Goal: Task Accomplishment & Management: Manage account settings

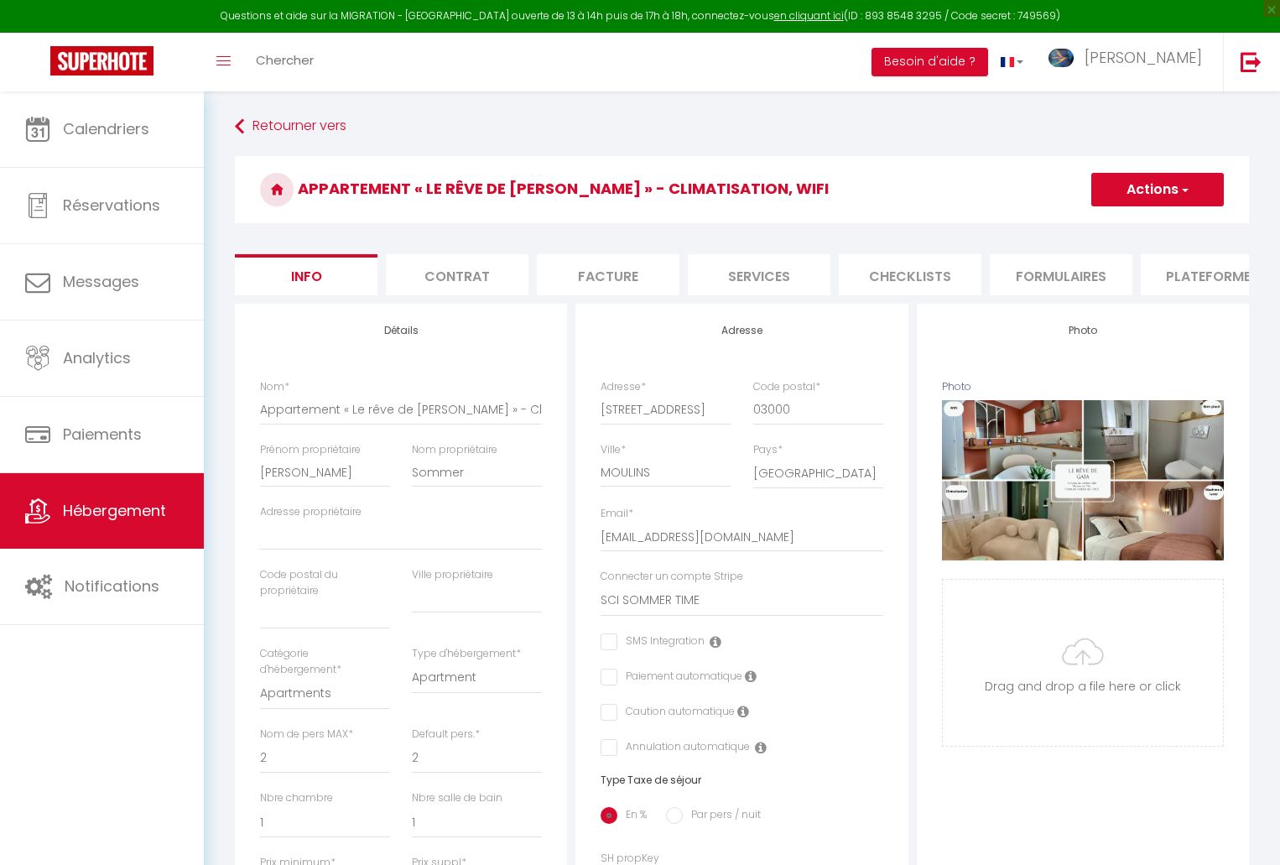
select select "2"
select select "1"
select select "16:00"
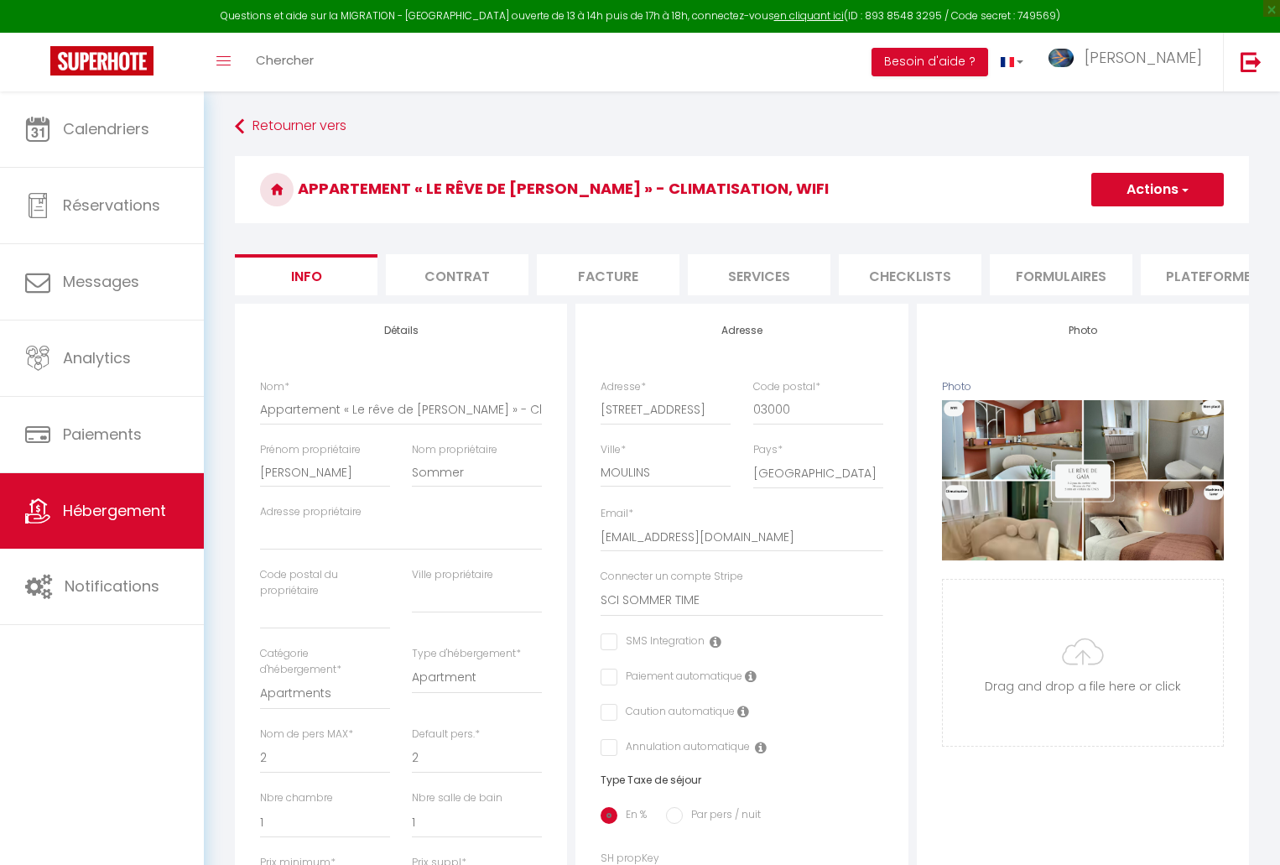
select select
select select "11:00"
select select "28"
select select "48936"
click at [143, 514] on span "Hébergement" at bounding box center [114, 510] width 103 height 21
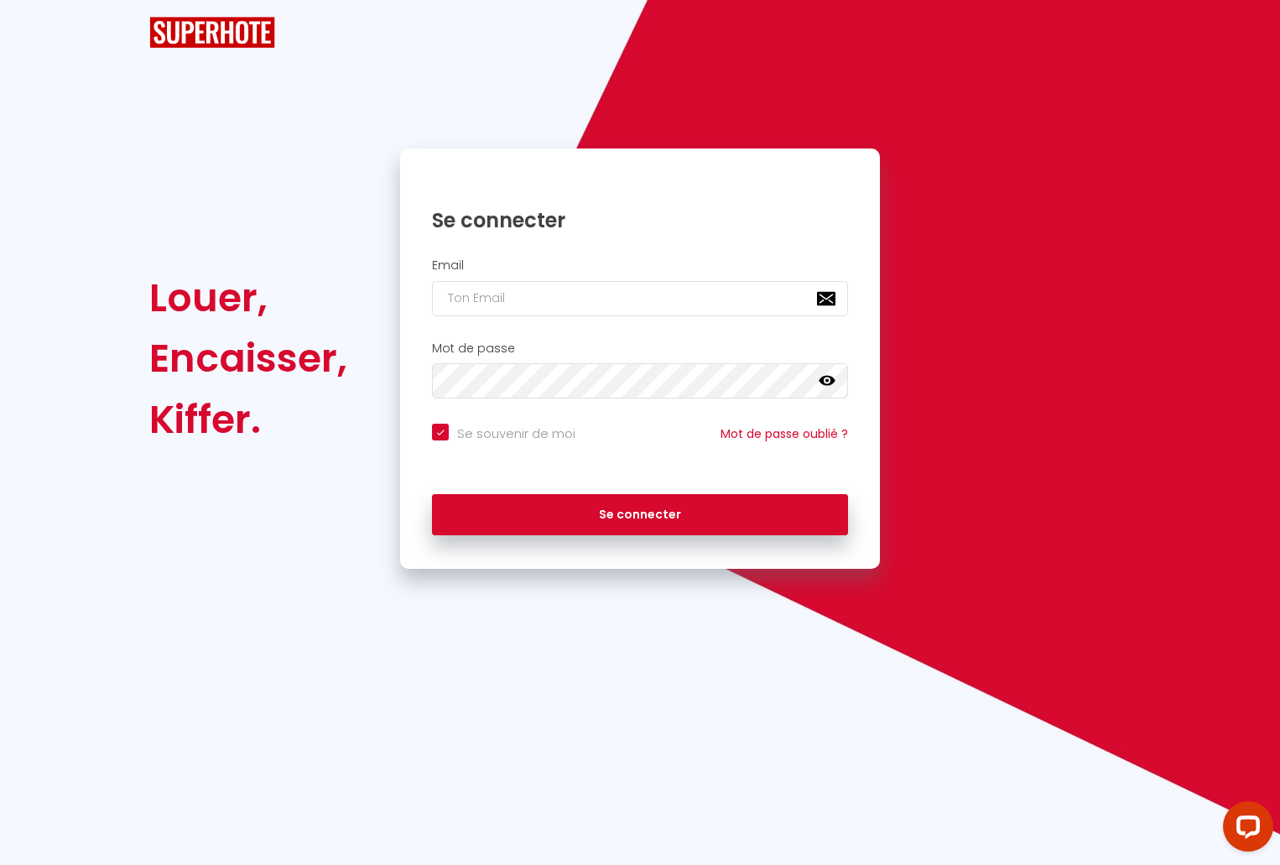
checkbox input "true"
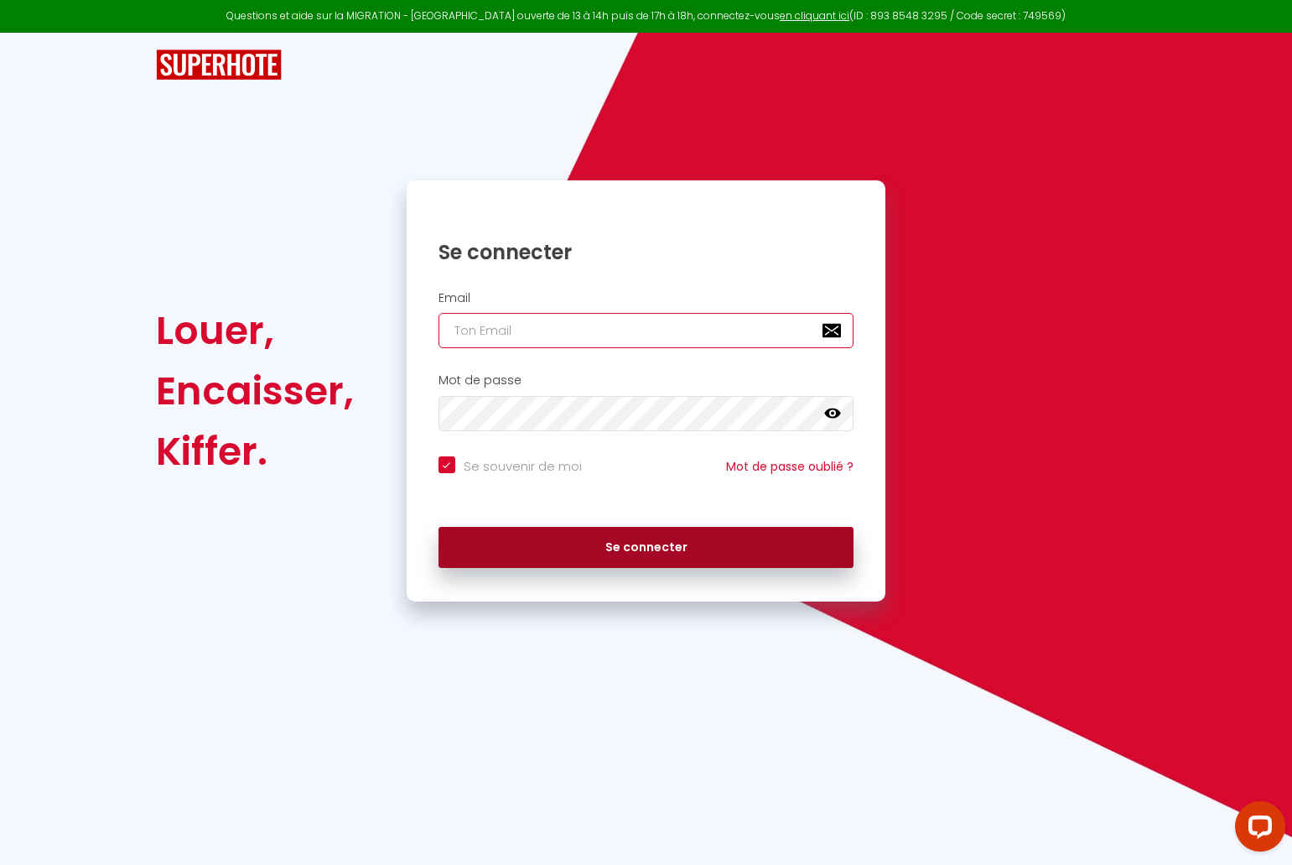
type input "[PERSON_NAME][EMAIL_ADDRESS][DOMAIN_NAME]"
click at [662, 553] on button "Se connecter" at bounding box center [647, 548] width 416 height 42
checkbox input "true"
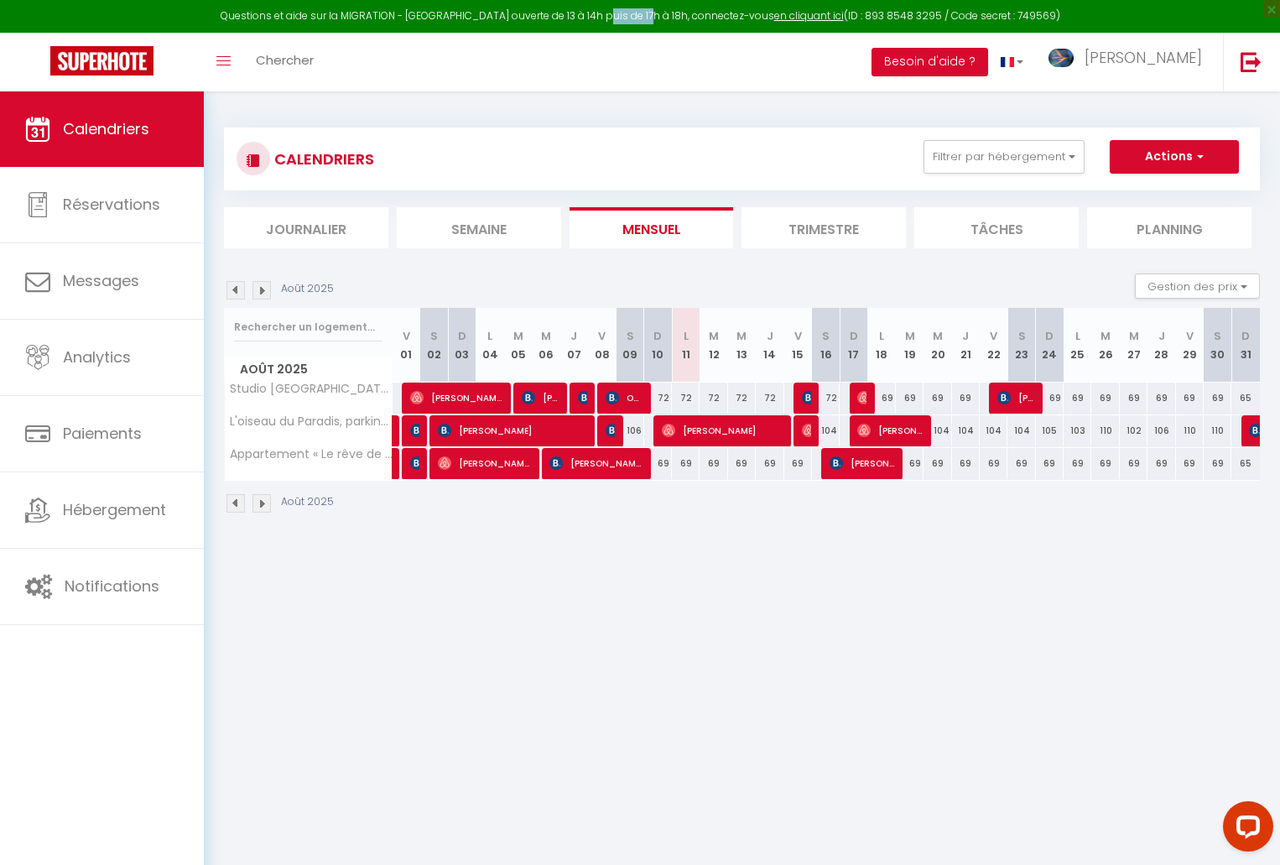
drag, startPoint x: 620, startPoint y: 16, endPoint x: 662, endPoint y: 20, distance: 43.0
click at [662, 20] on div "Questions et aide sur la MIGRATION - Salle Zoom ouverte de 13 à 14h puis de 17h…" at bounding box center [640, 16] width 1280 height 33
click at [776, 20] on link "en cliquant ici" at bounding box center [809, 15] width 70 height 14
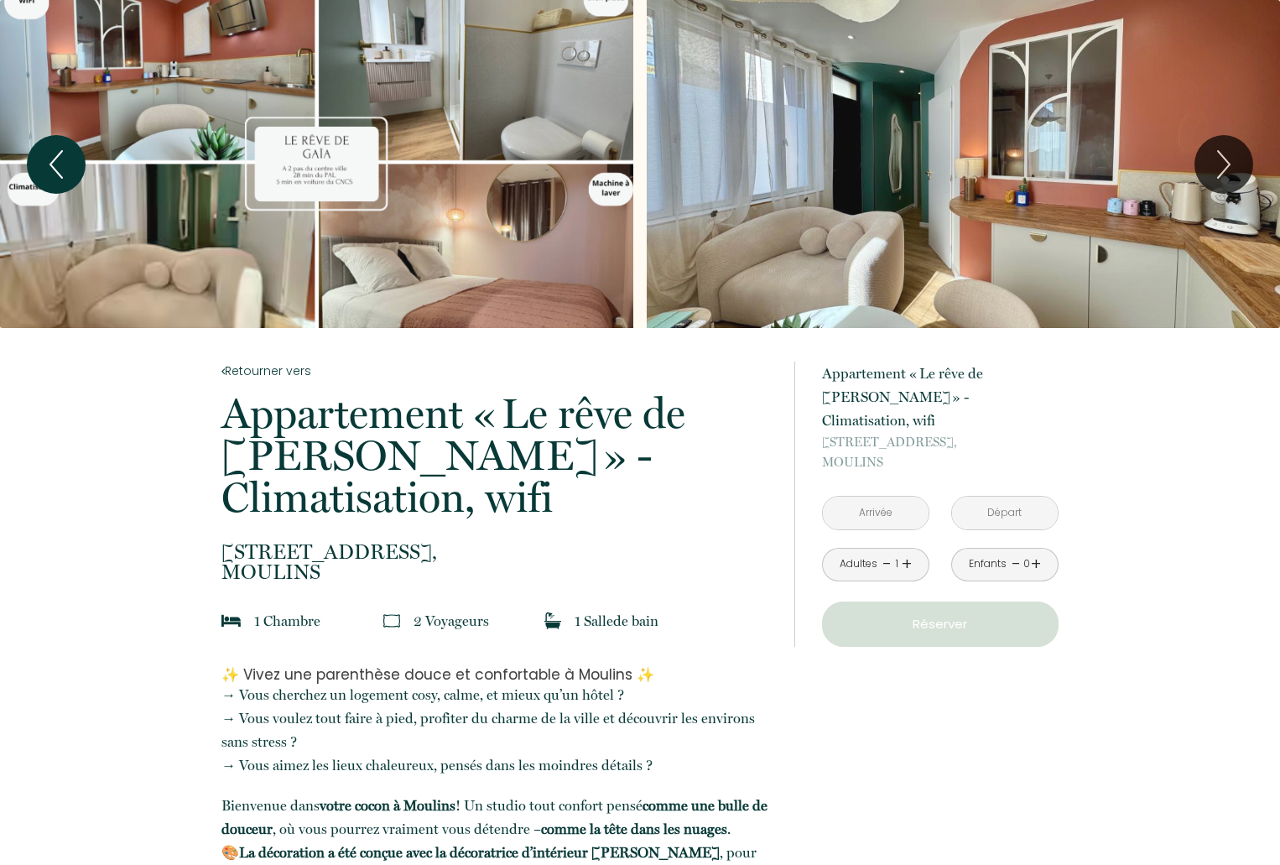
click at [83, 163] on button "Previous" at bounding box center [56, 164] width 59 height 59
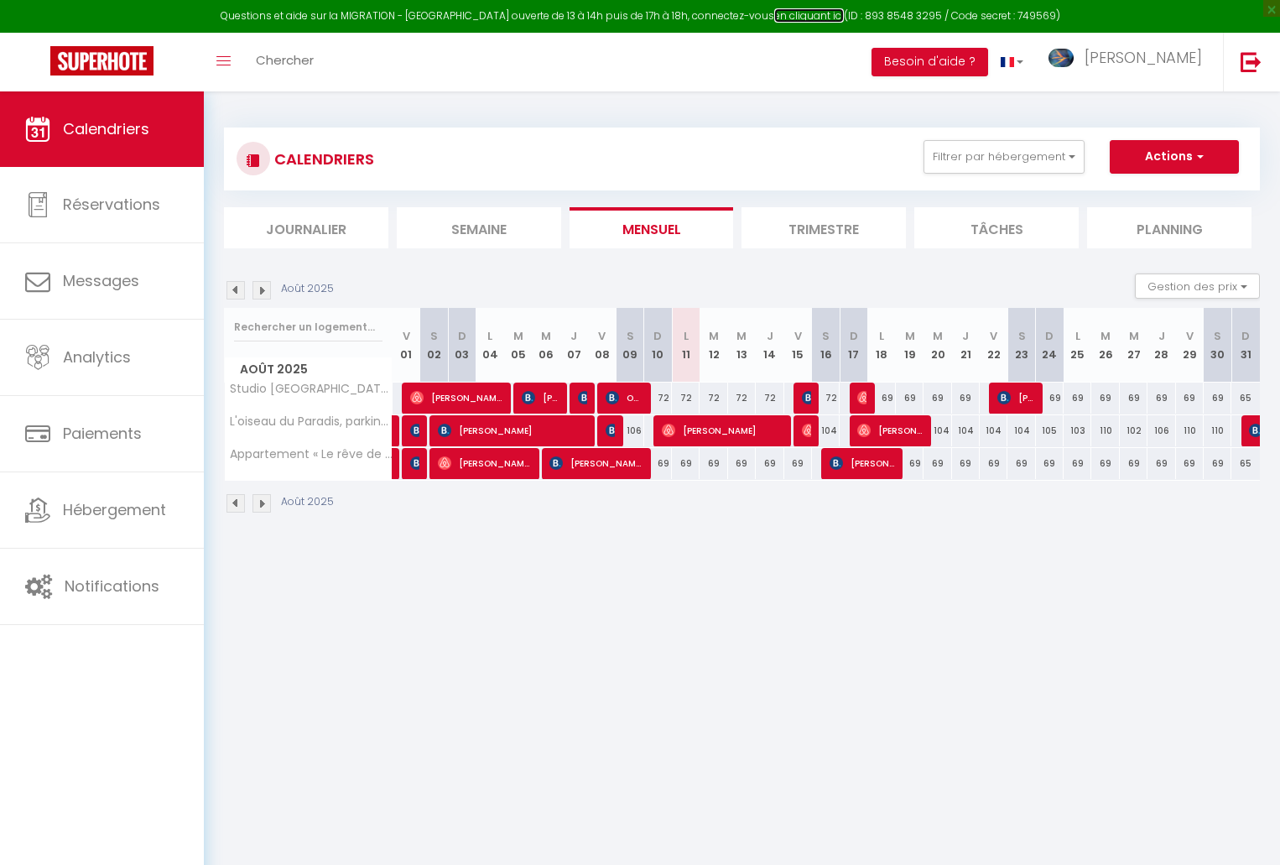
click at [795, 19] on link "en cliquant ici" at bounding box center [809, 15] width 70 height 14
click at [997, 16] on div "Questions et aide sur la MIGRATION - Salle Zoom ouverte de 13 à 14h puis de 17h…" at bounding box center [640, 16] width 1280 height 33
click at [997, 16] on div "Questions et aide sur la MIGRATION - [GEOGRAPHIC_DATA] ouverte de 13 à 14h puis…" at bounding box center [640, 16] width 1280 height 33
copy div "749569"
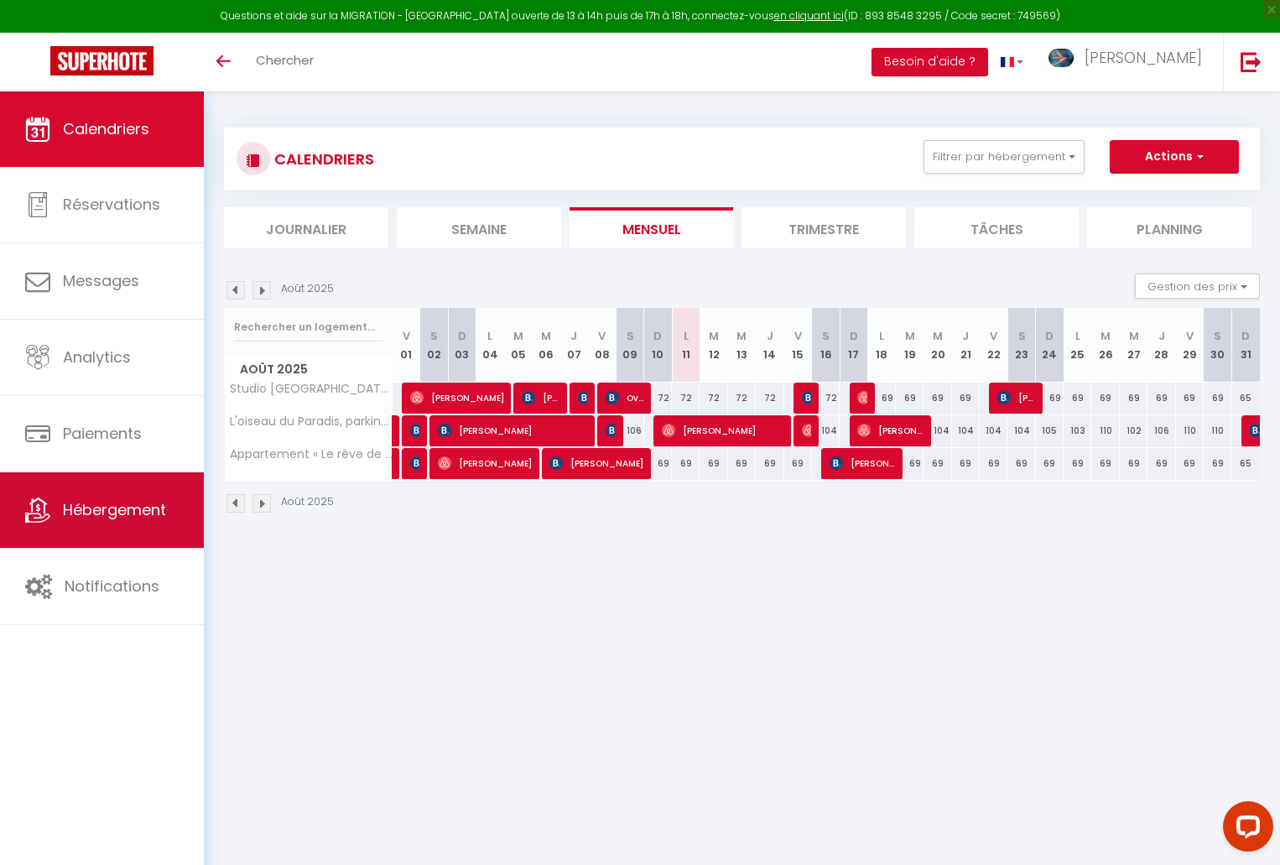
click at [75, 521] on link "Hébergement" at bounding box center [102, 509] width 204 height 75
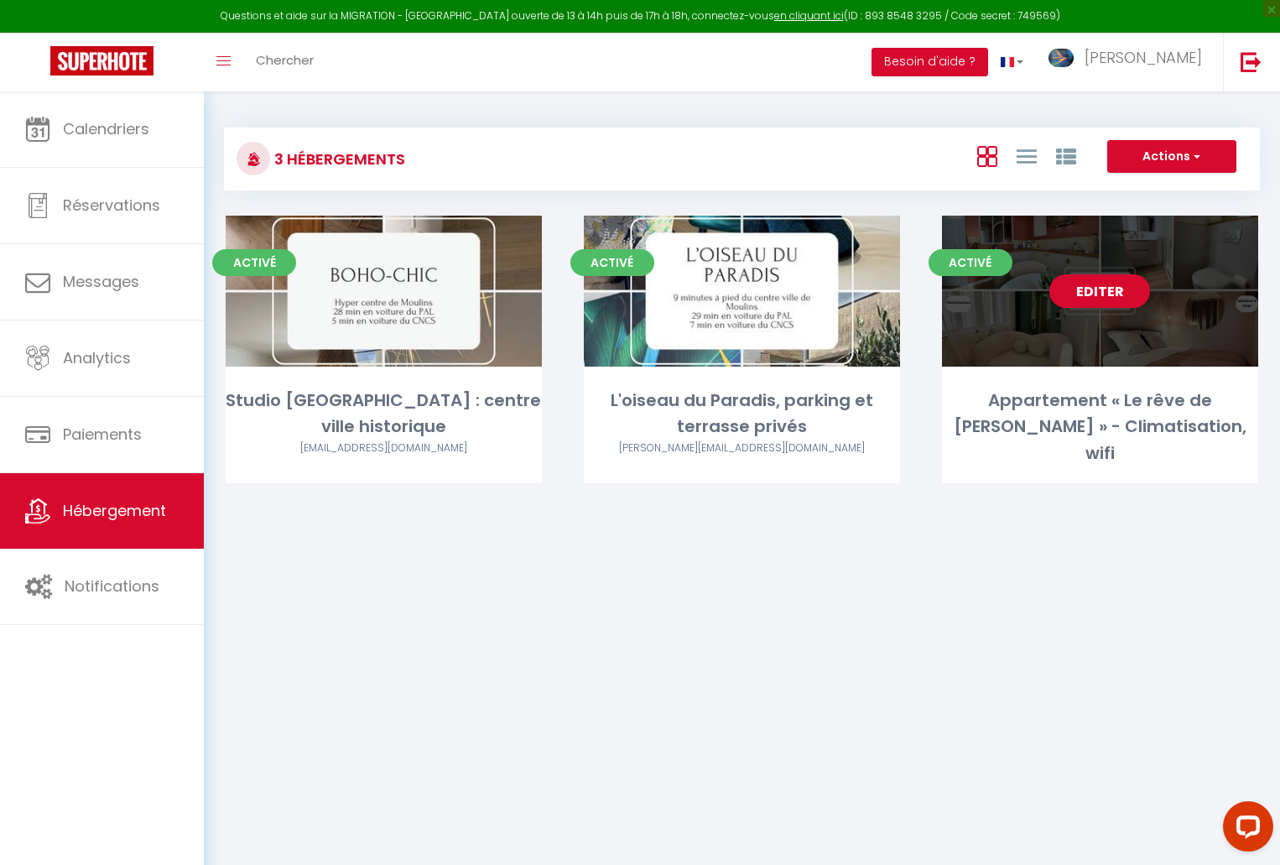
click at [1118, 435] on div "Appartement « Le rêve de [PERSON_NAME] » - Climatisation, wifi" at bounding box center [1100, 426] width 316 height 79
select select "3"
select select "2"
select select "1"
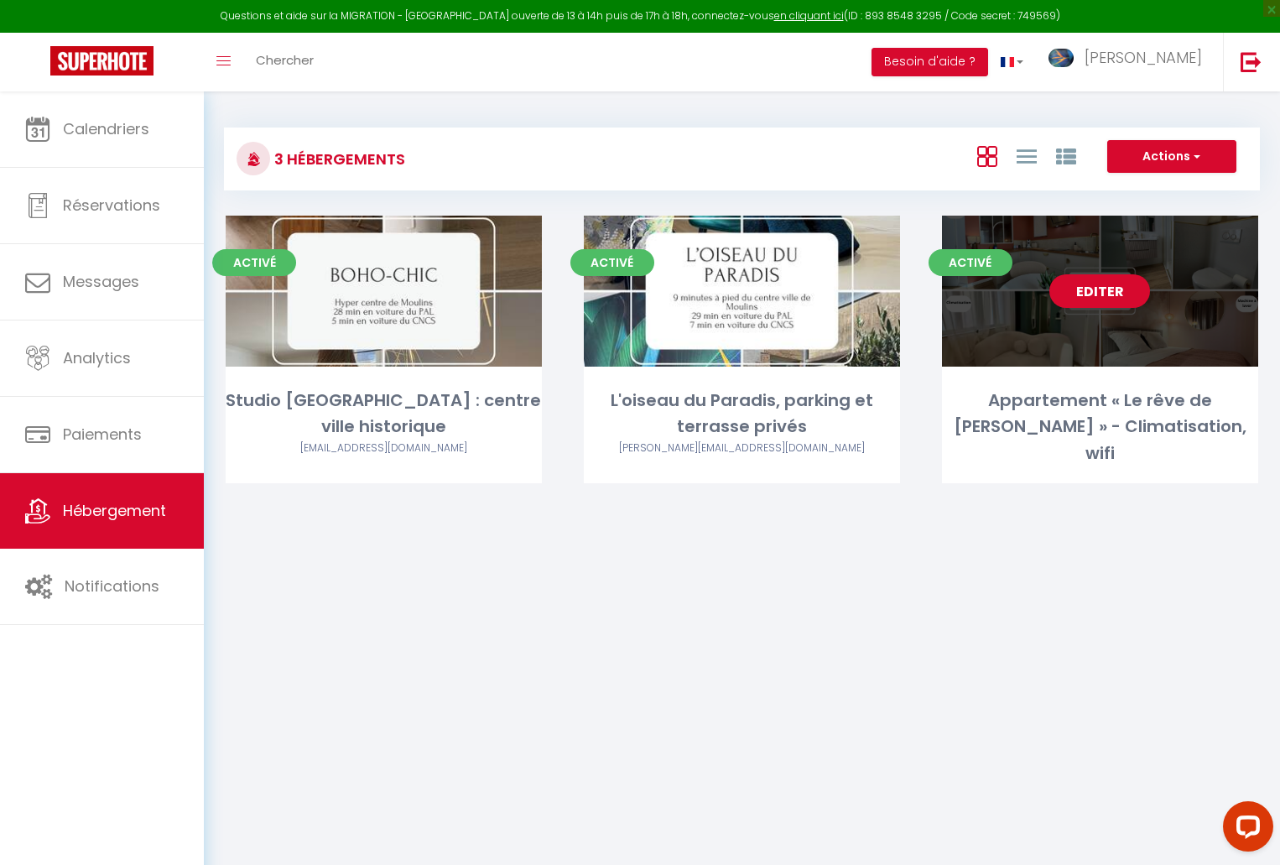
select select
select select "28"
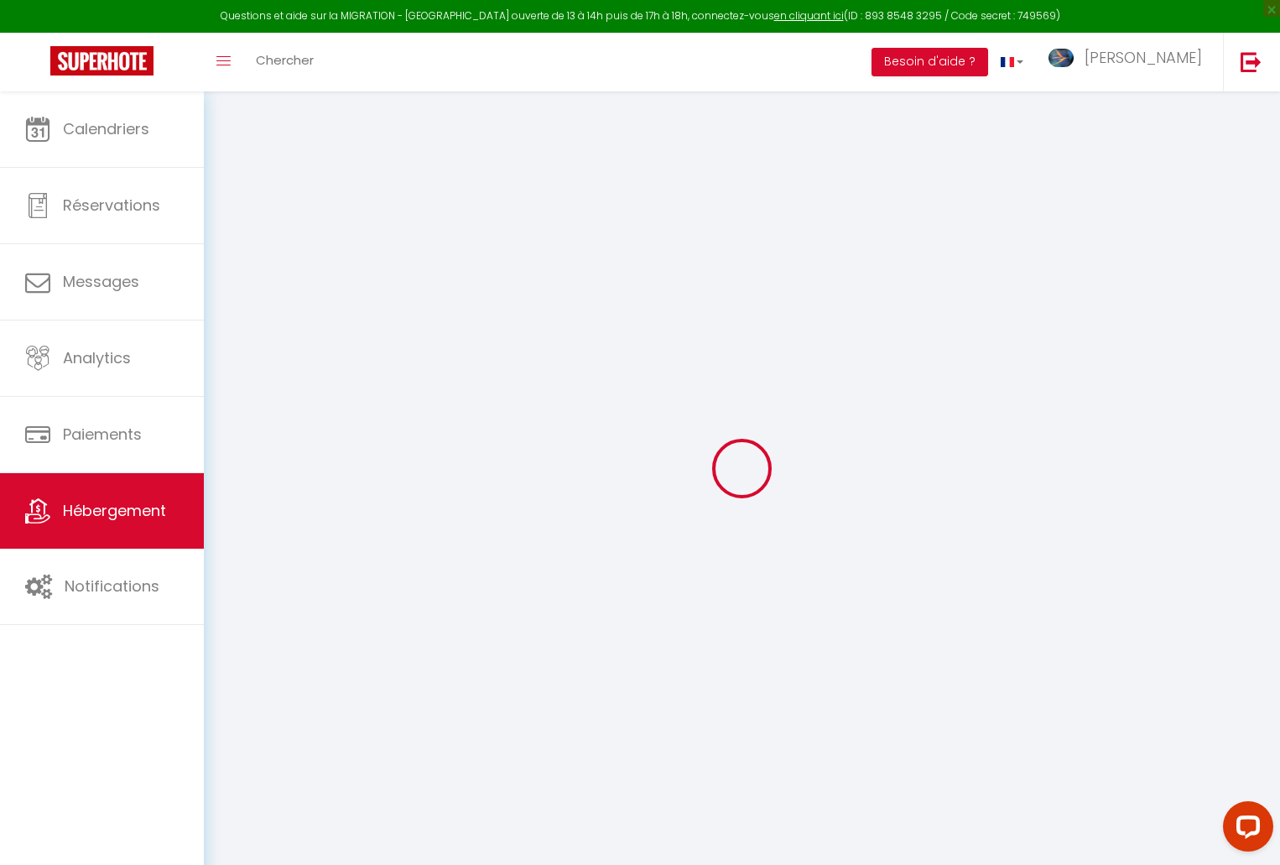
select select
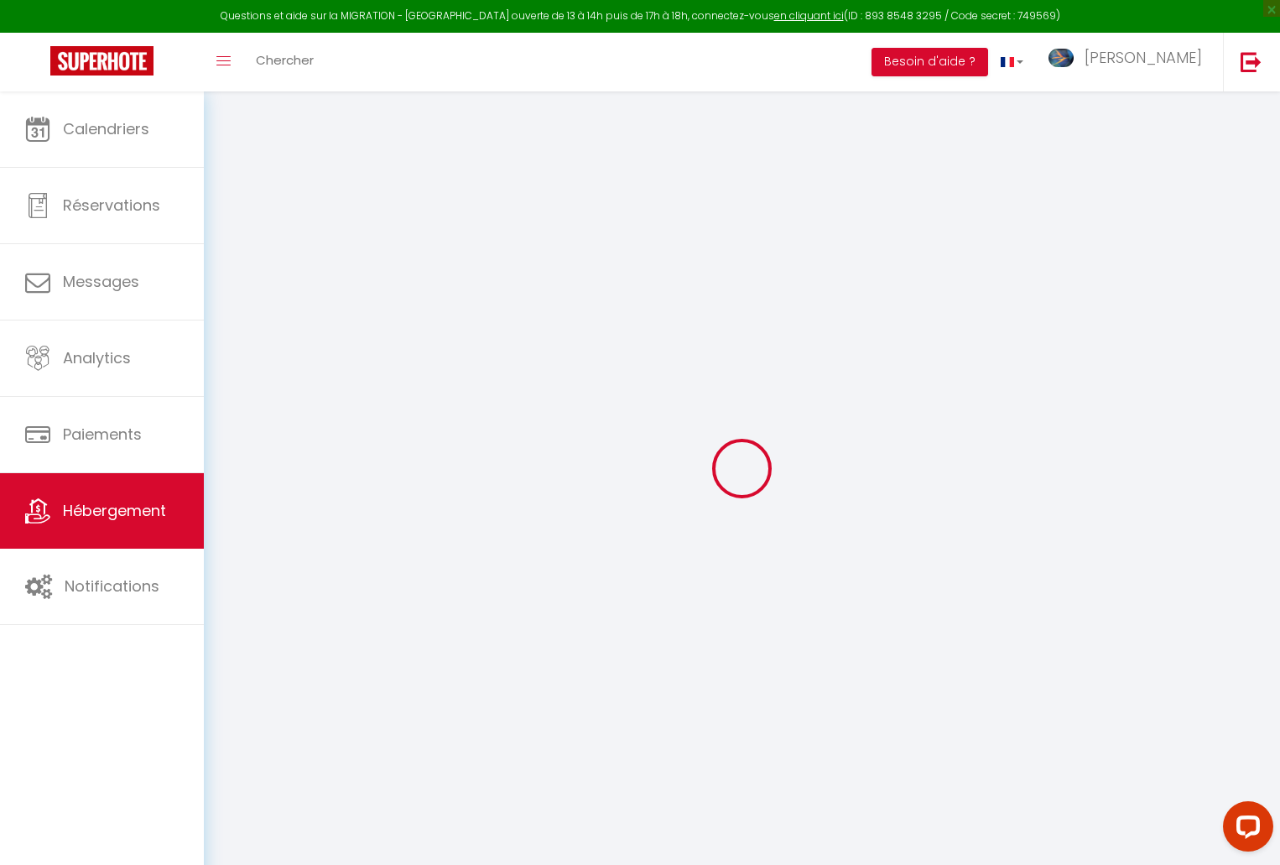
select select
checkbox input "false"
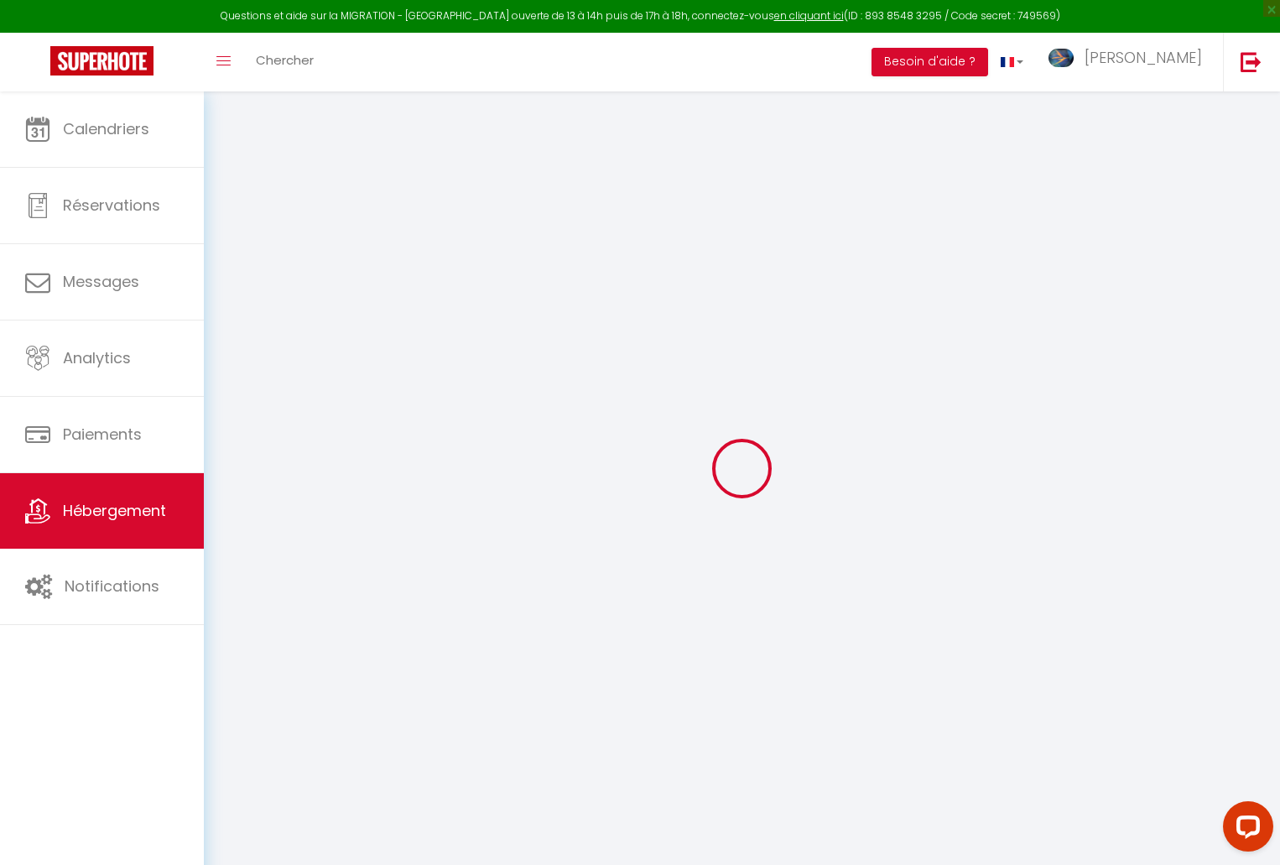
select select
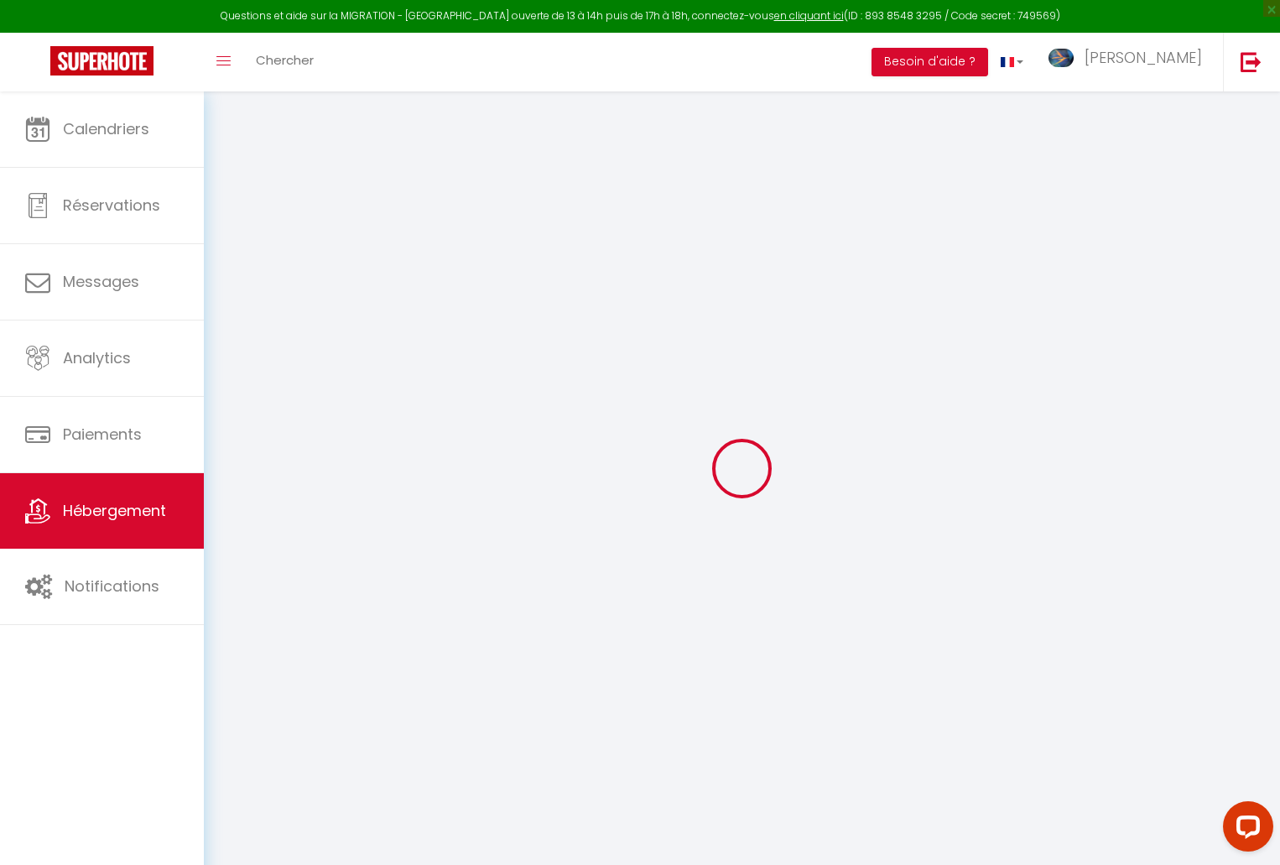
select select
checkbox input "false"
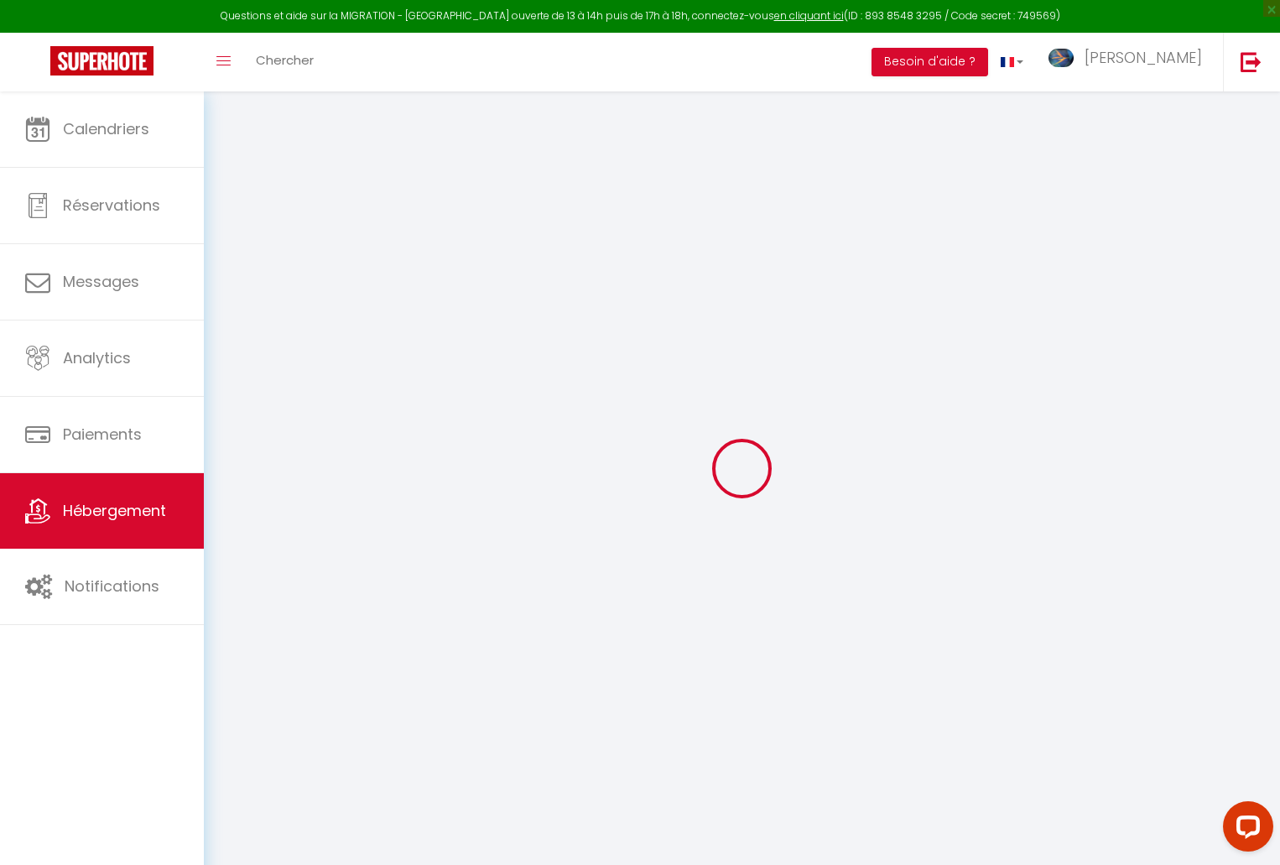
checkbox input "false"
select select
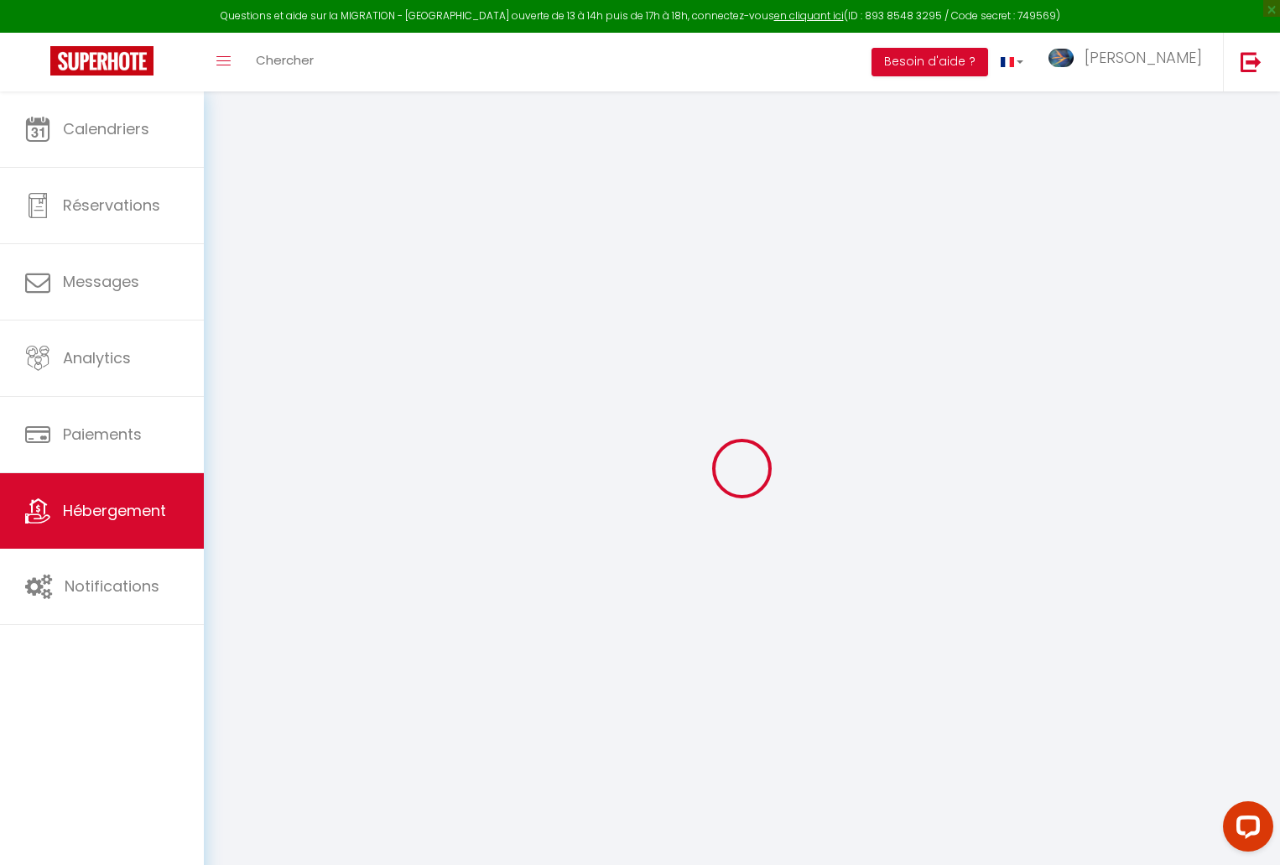
select select
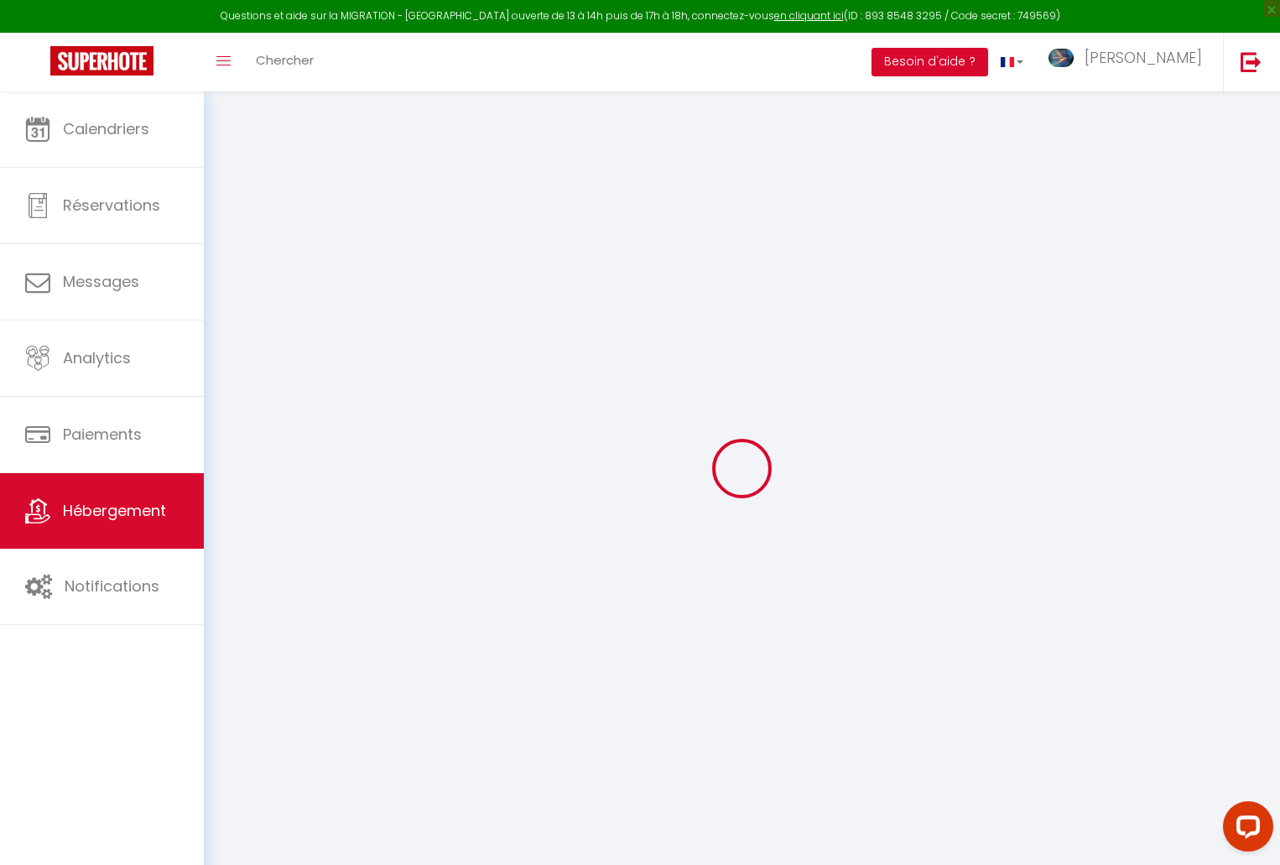
checkbox input "false"
select select
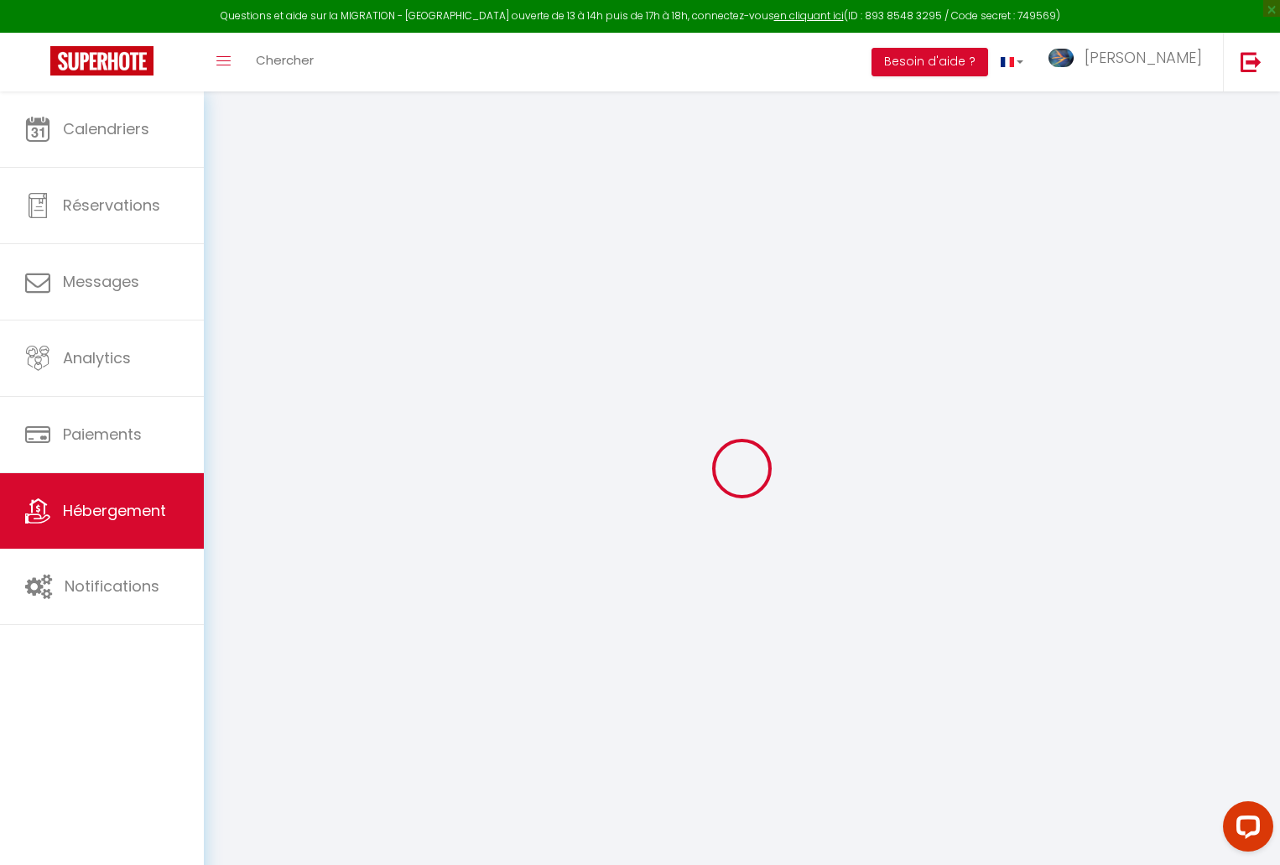
select select
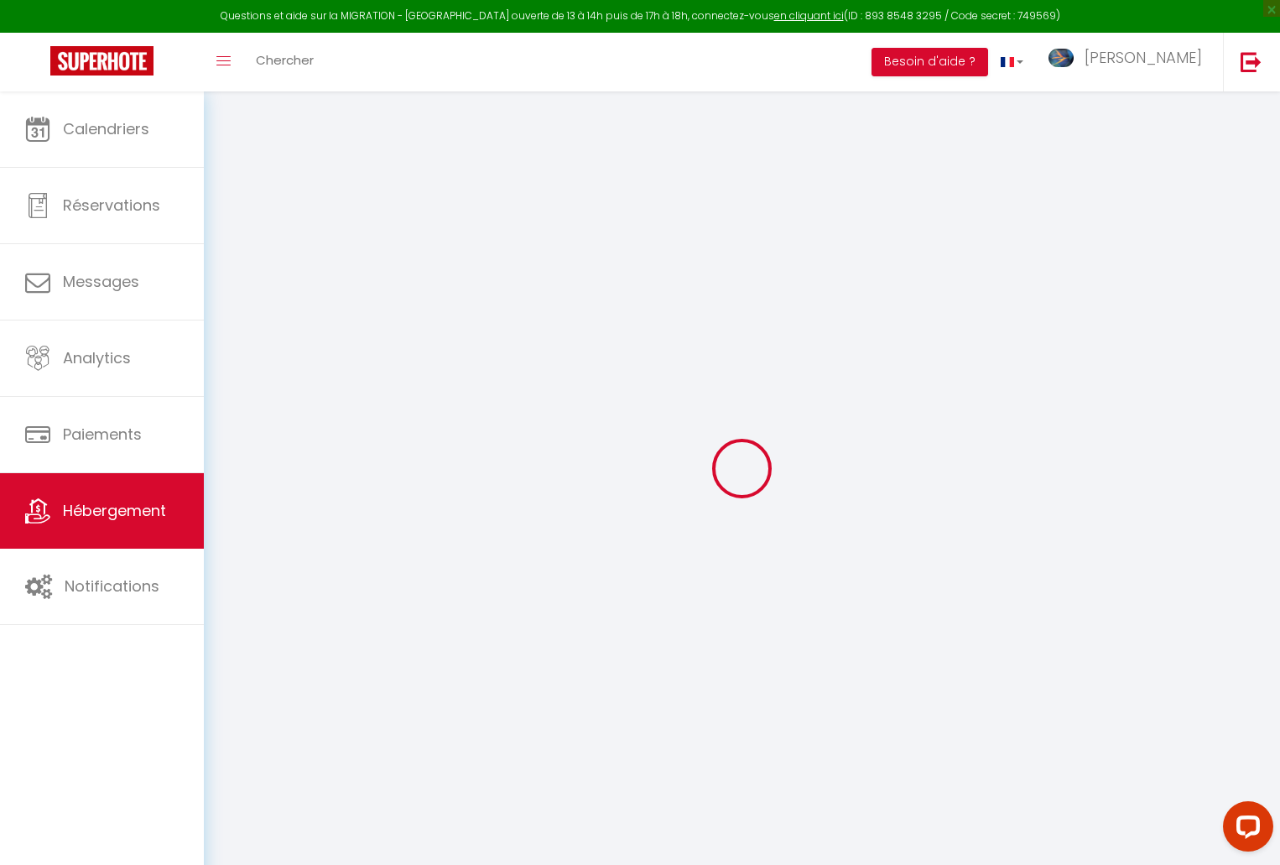
select select
checkbox input "false"
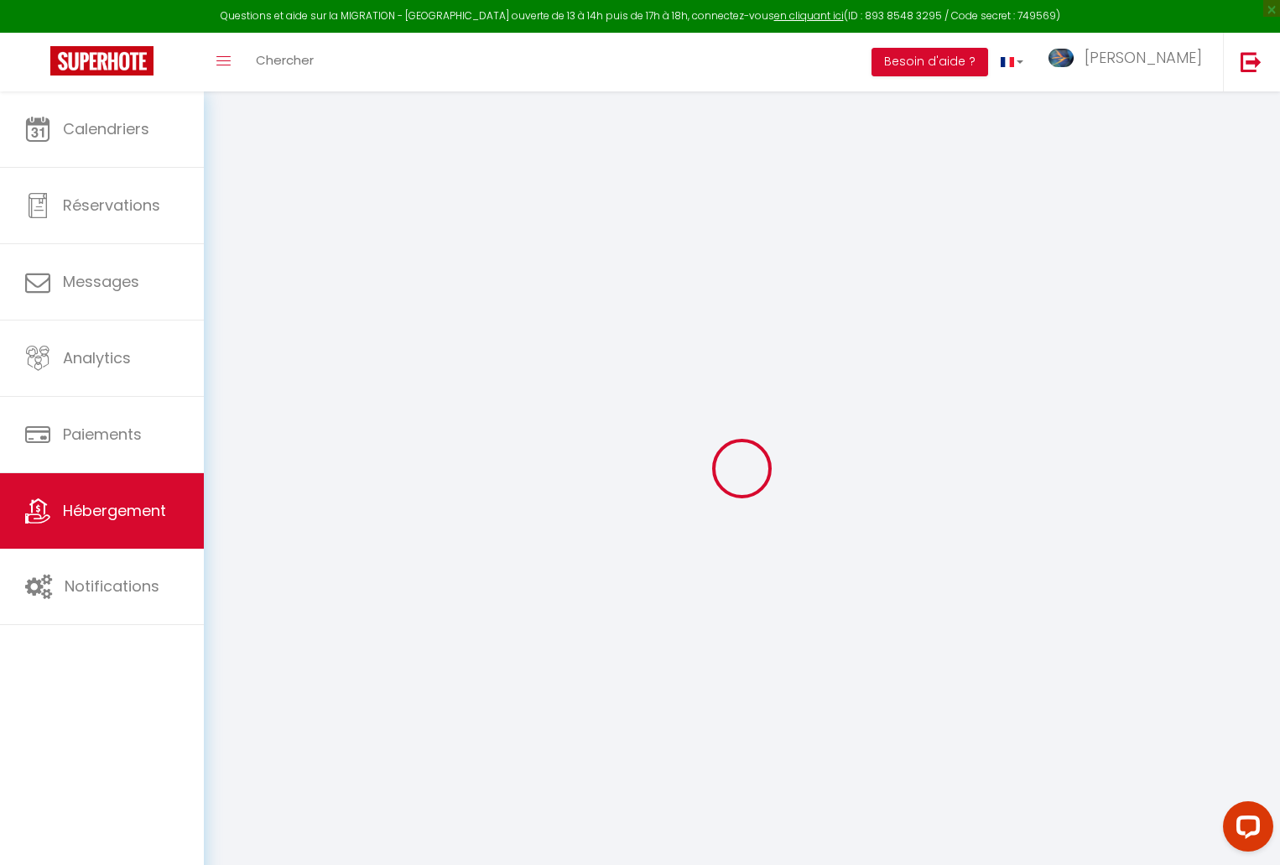
checkbox input "false"
select select
type input "Appartement « Le rêve de [PERSON_NAME] » - Climatisation, wifi"
type input "[PERSON_NAME]"
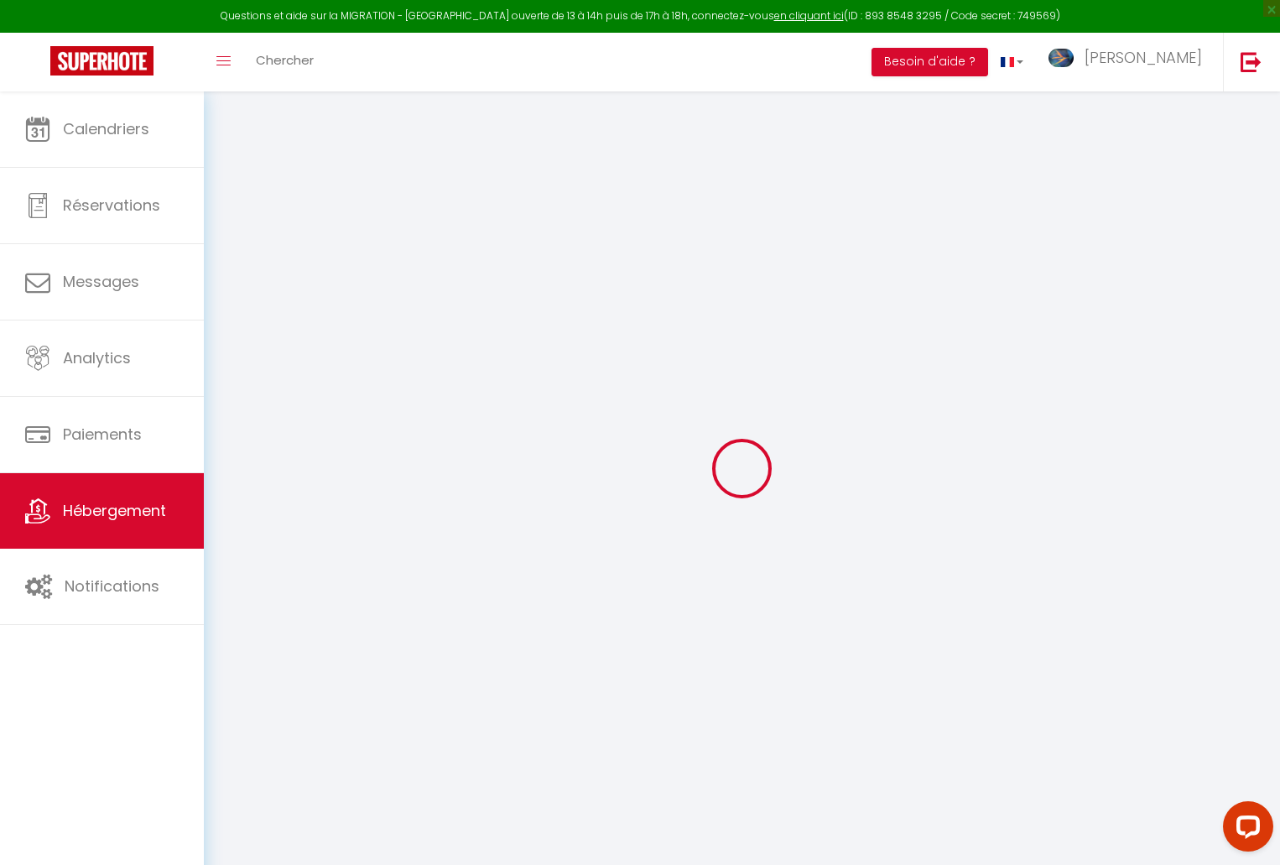
type input "Sommer"
select select "2"
type input "69"
type input "30"
type input "5.5"
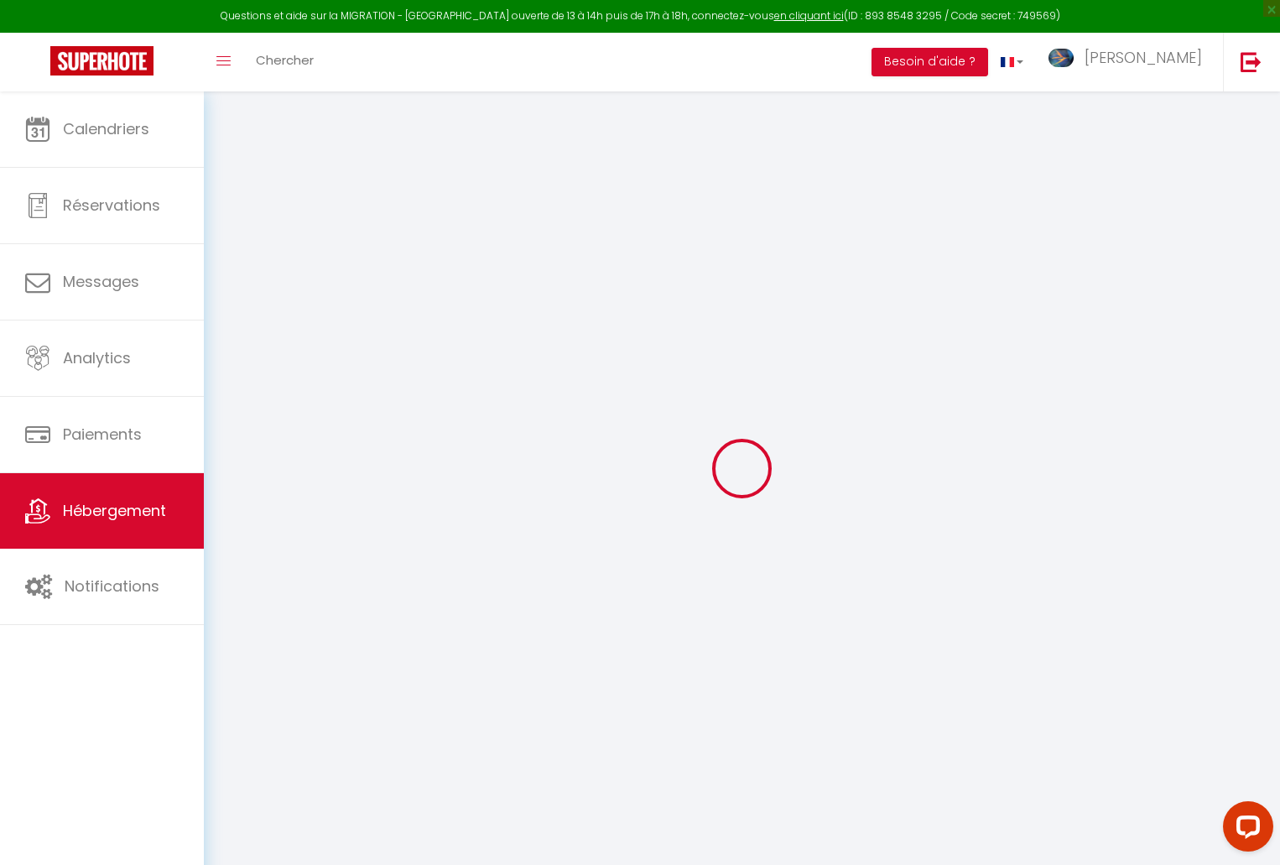
type input "3.30"
type input "300"
select select
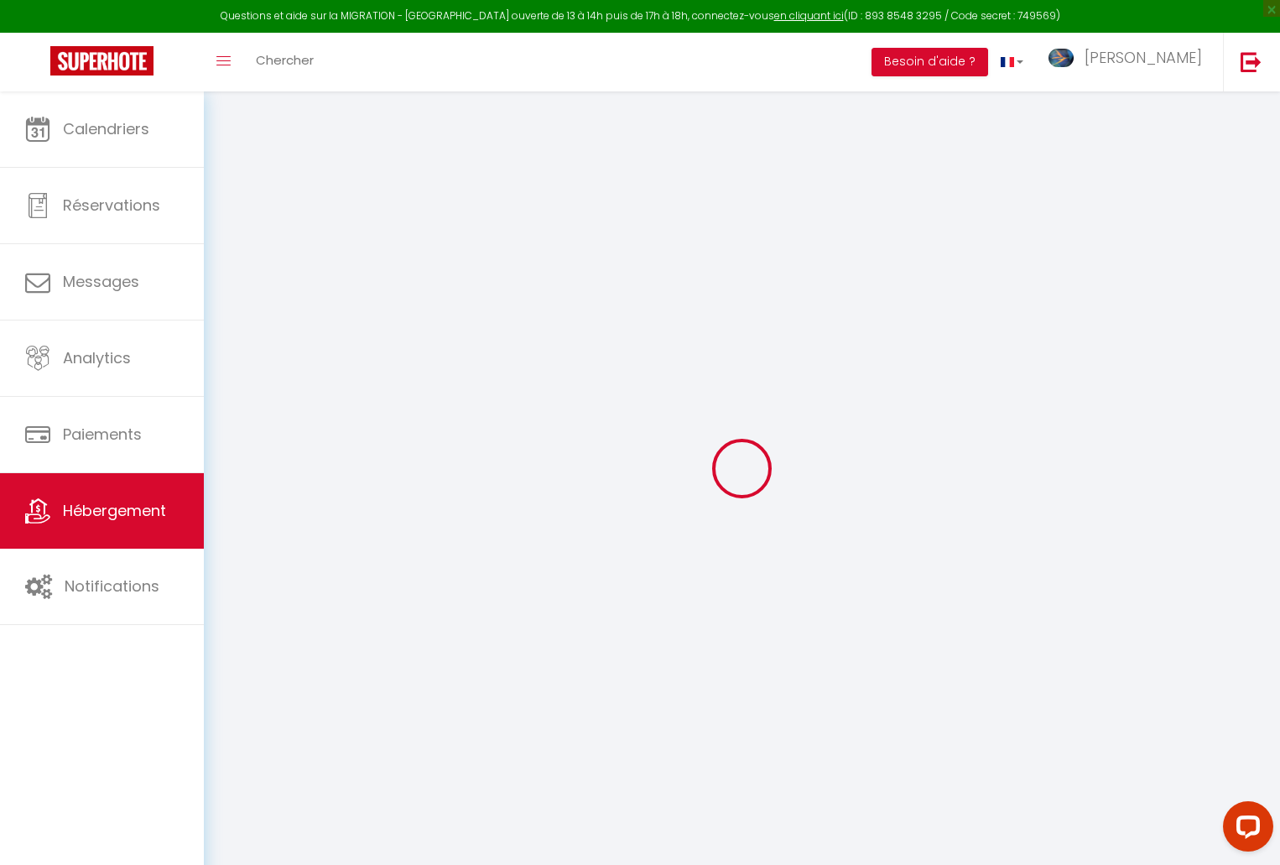
select select
type input "[STREET_ADDRESS]"
type input "03000"
type input "MOULINS"
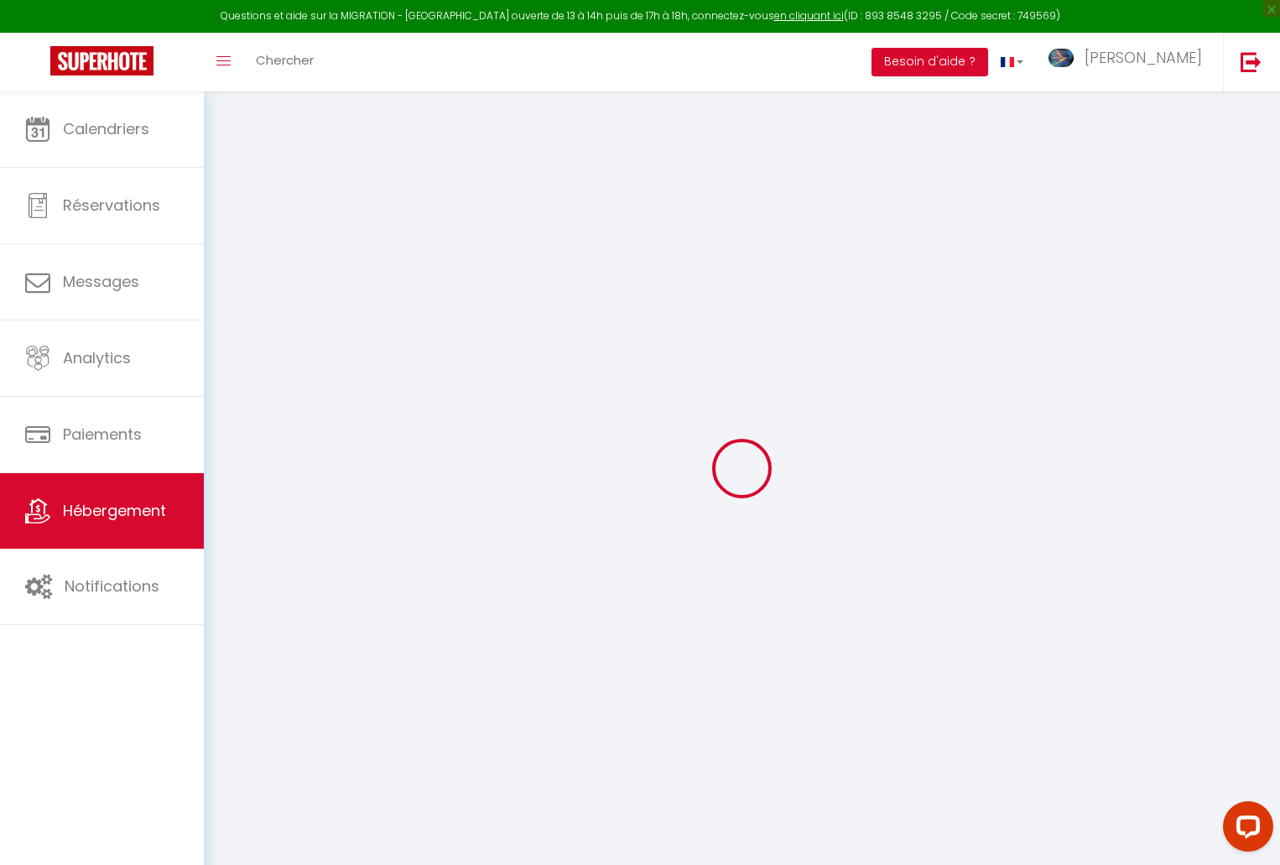
type input "[EMAIL_ADDRESS][DOMAIN_NAME]"
select select "15119"
checkbox input "false"
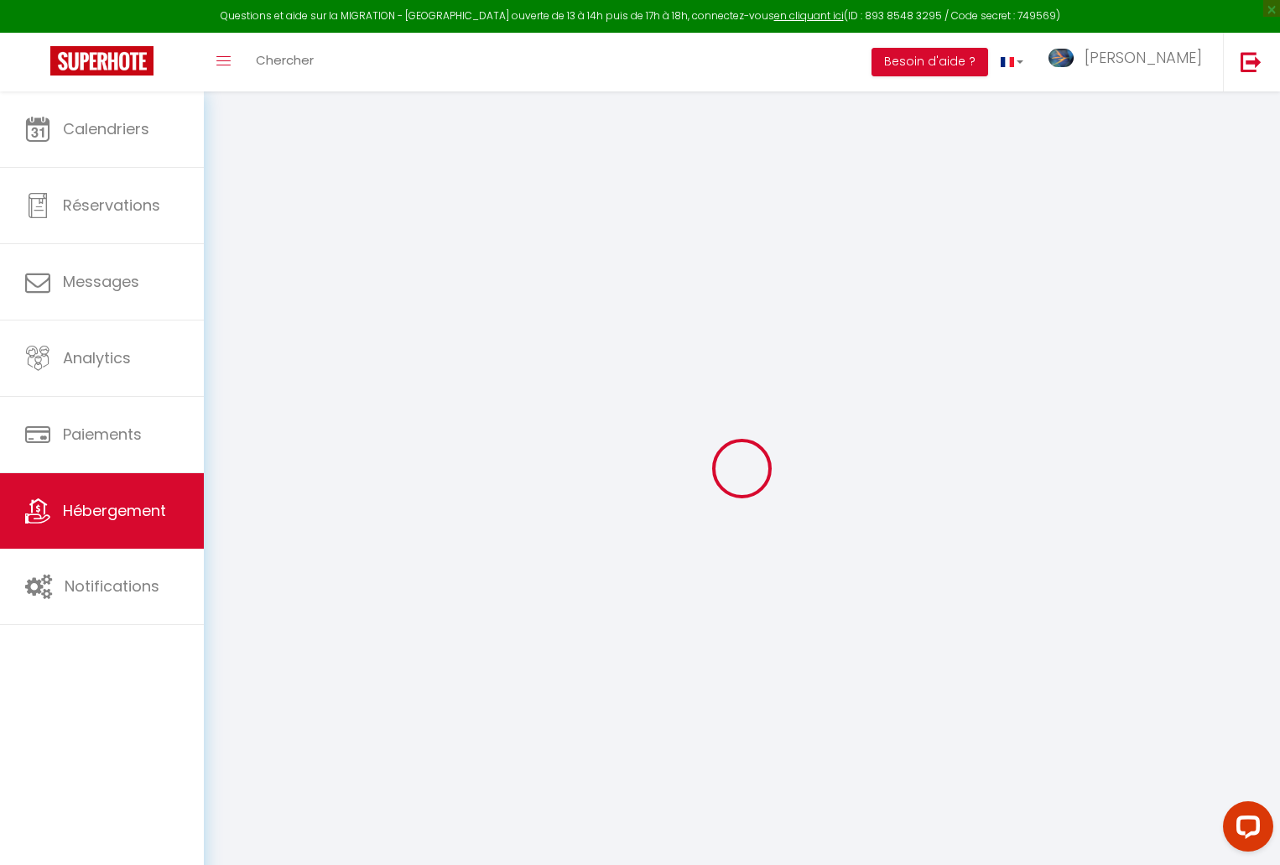
checkbox input "false"
radio input "true"
type input "0"
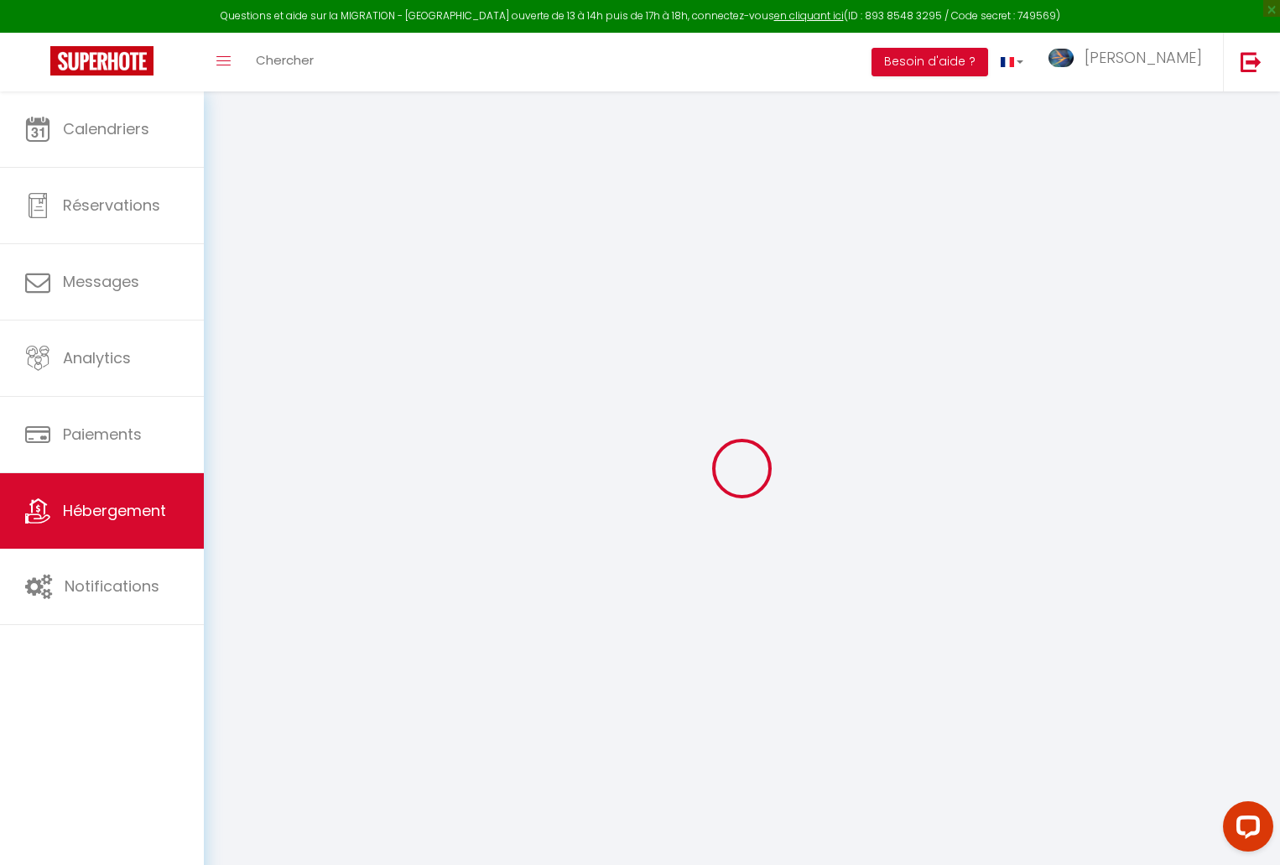
type input "0"
select select "+ 20 %"
select select "+ 25 %"
select select "+ 3 %"
checkbox input "false"
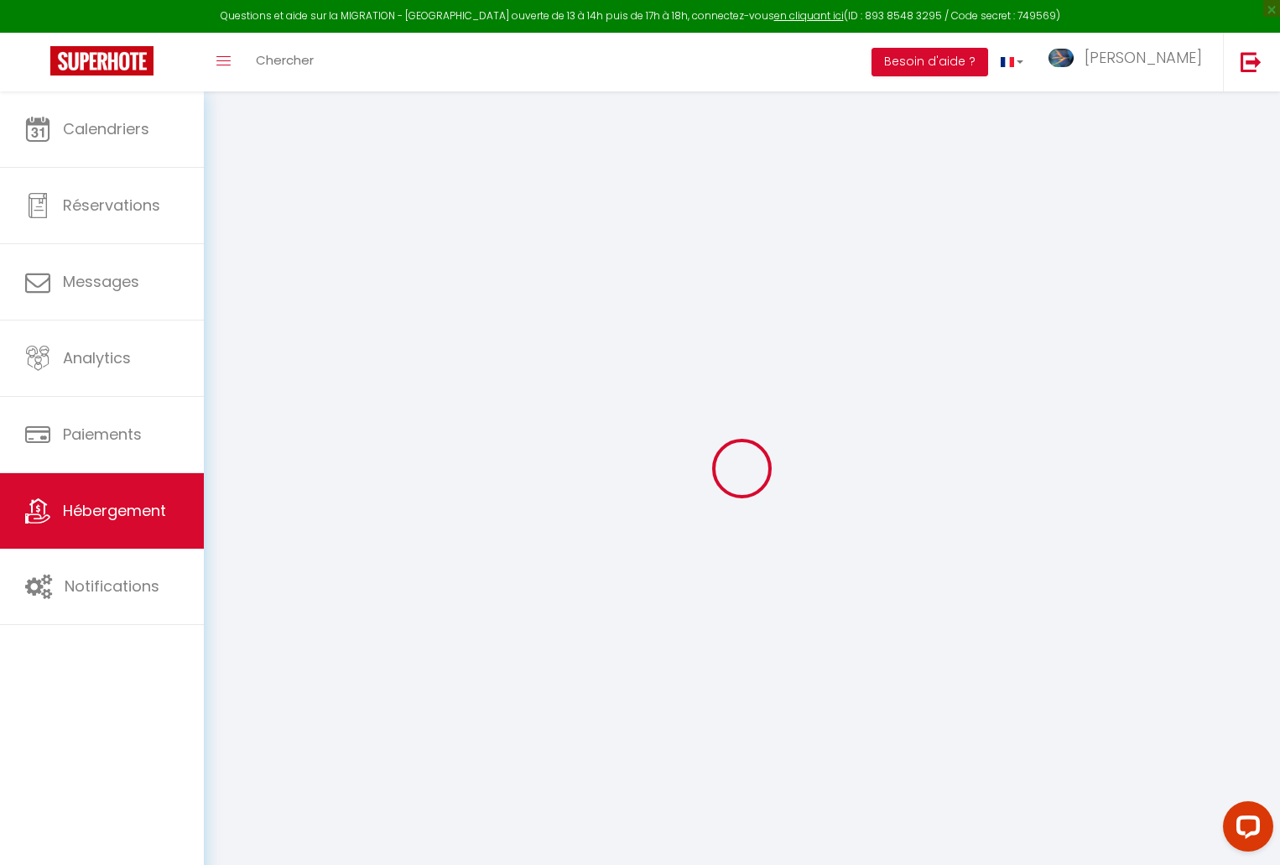
checkbox input "false"
select select "16:00"
select select
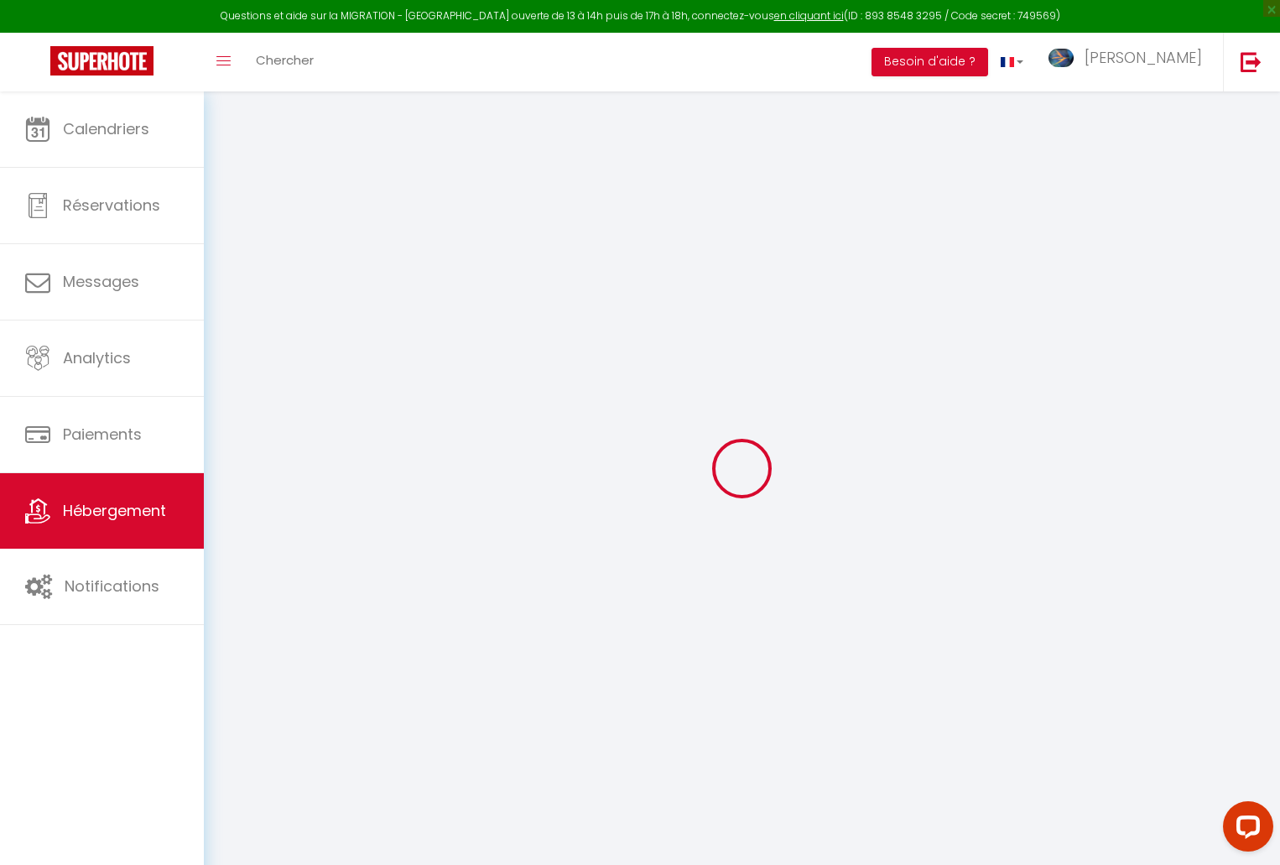
select select "11:00"
select select "15"
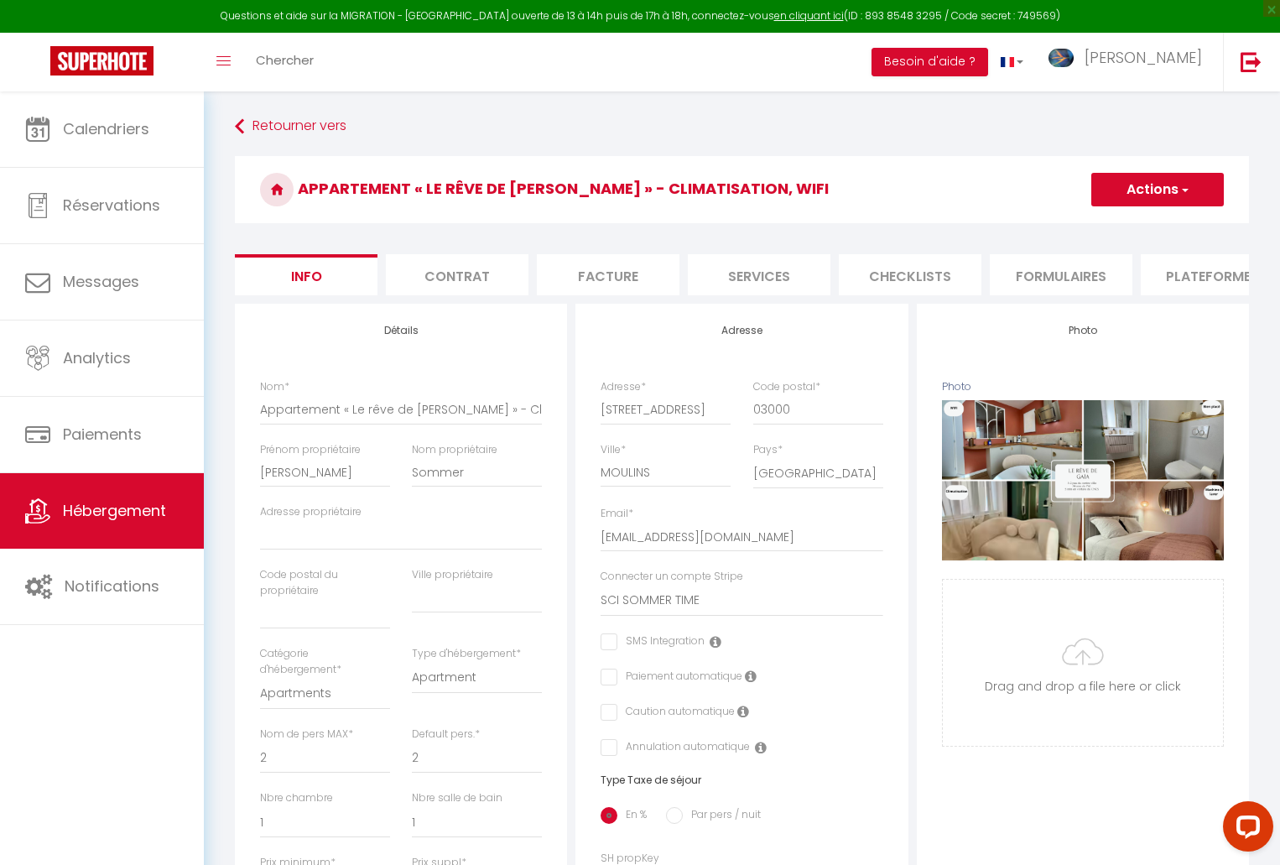
select select
checkbox input "false"
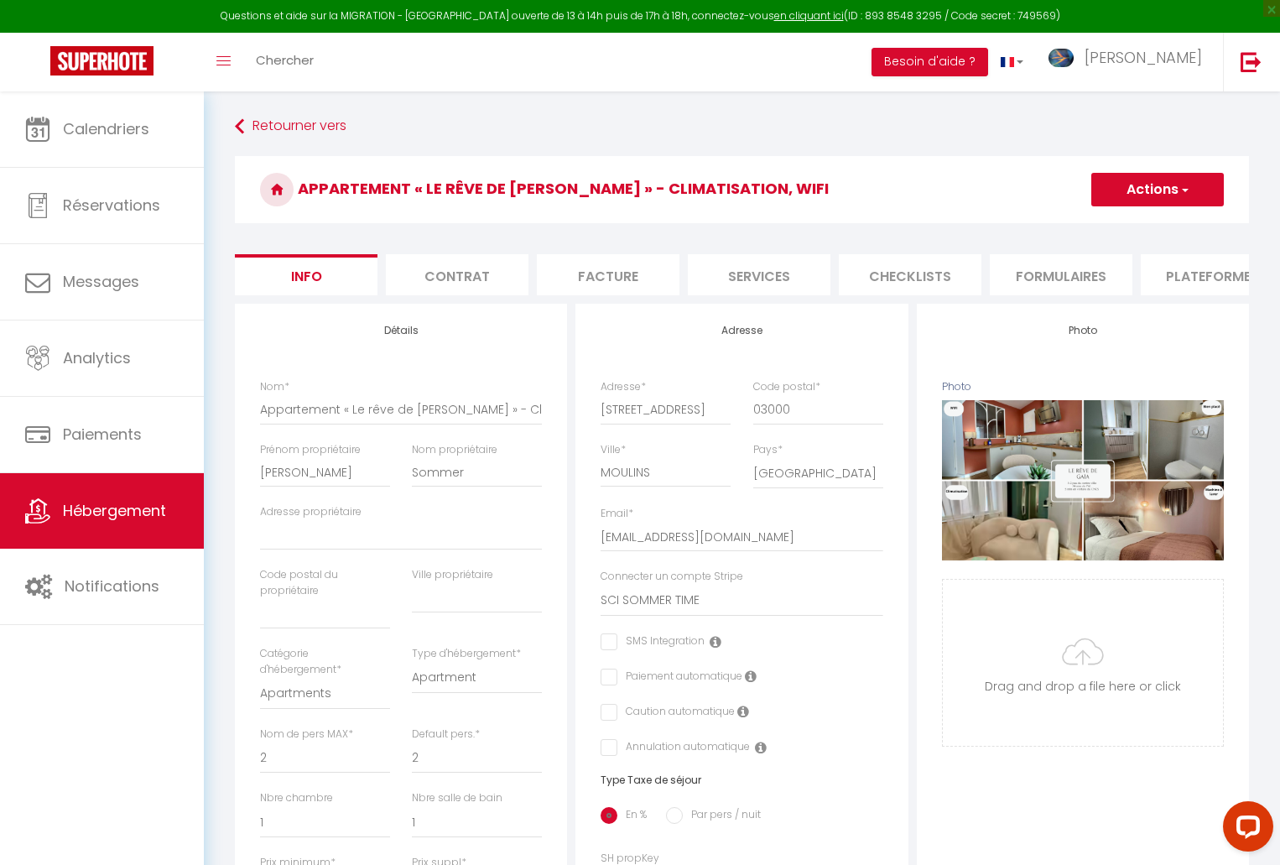
click at [1215, 272] on li "Plateformes" at bounding box center [1211, 274] width 143 height 41
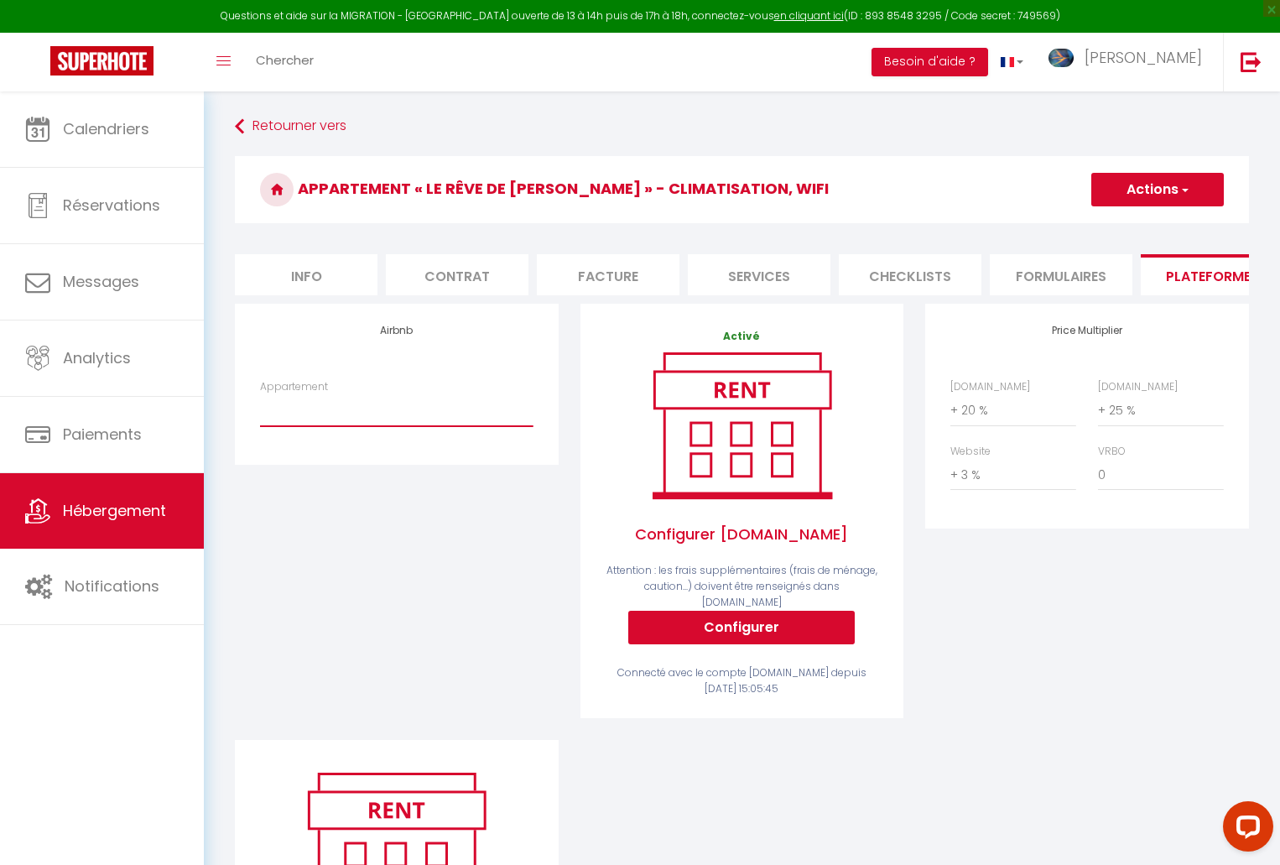
click at [382, 424] on select "Boho · Studio Boho-[GEOGRAPHIC_DATA]: centre-ville-historique-au frais - [EMAIL…" at bounding box center [396, 410] width 273 height 32
select select "8623-1436413668384066152"
click at [260, 407] on select "Boho · Studio Boho-[GEOGRAPHIC_DATA]: centre-ville-historique-au frais - [EMAIL…" at bounding box center [396, 410] width 273 height 32
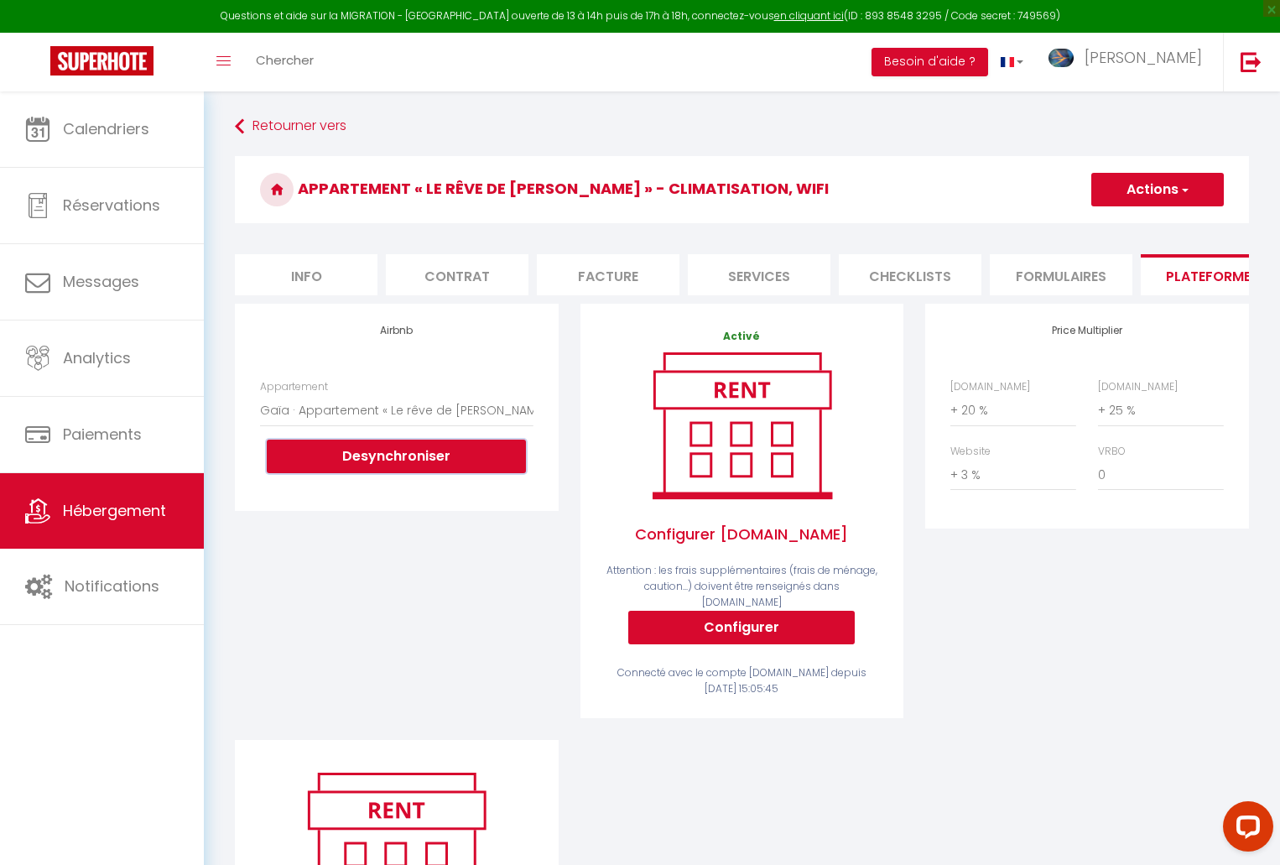
click at [395, 470] on button "Desynchroniser" at bounding box center [396, 456] width 259 height 34
